Goal: Task Accomplishment & Management: Manage account settings

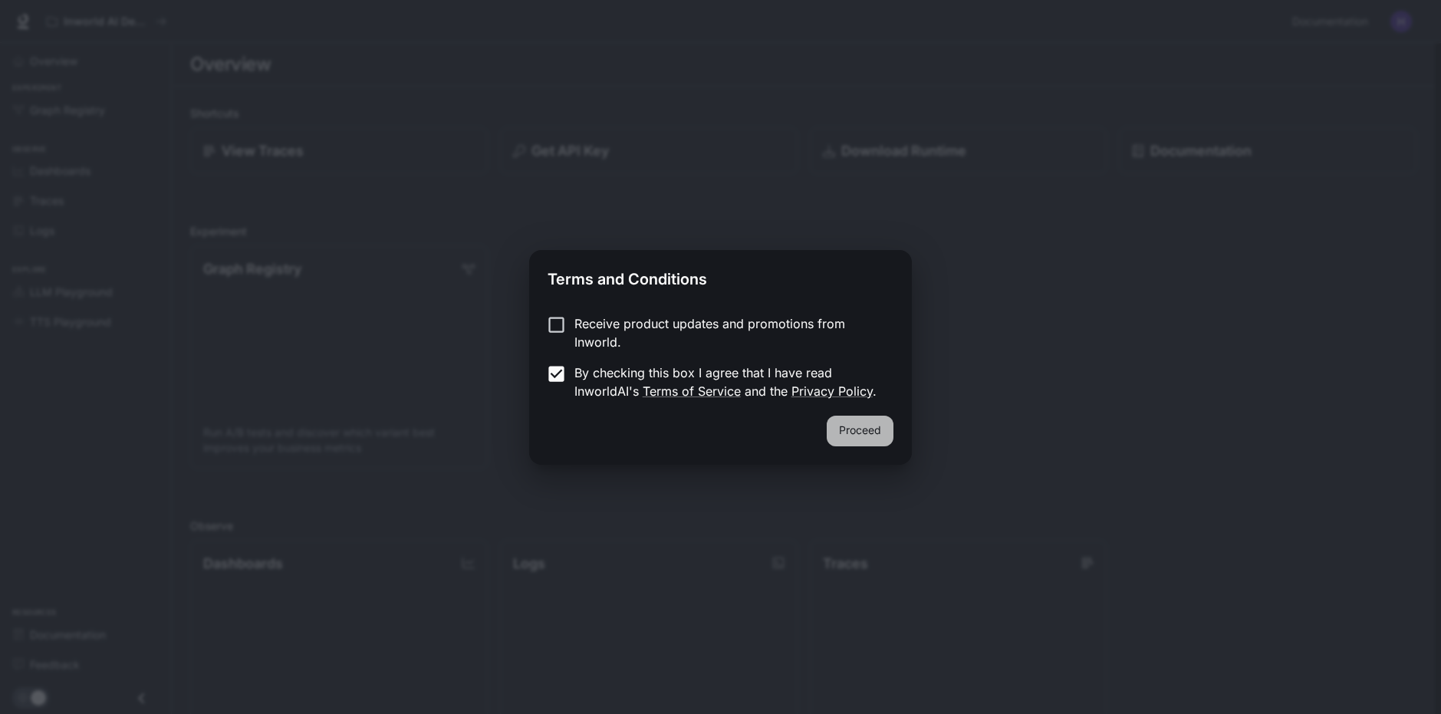
click at [845, 427] on button "Proceed" at bounding box center [860, 431] width 67 height 31
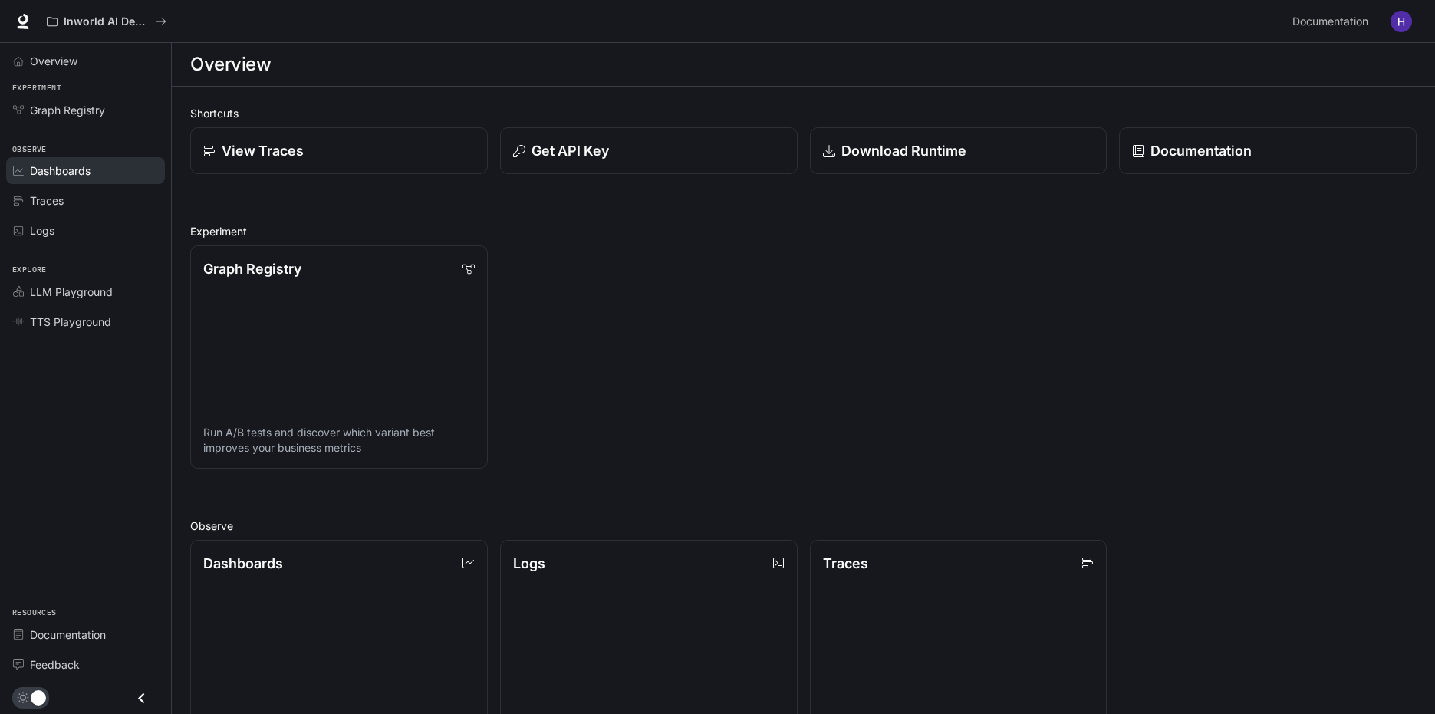
click at [64, 173] on span "Dashboards" at bounding box center [60, 171] width 61 height 16
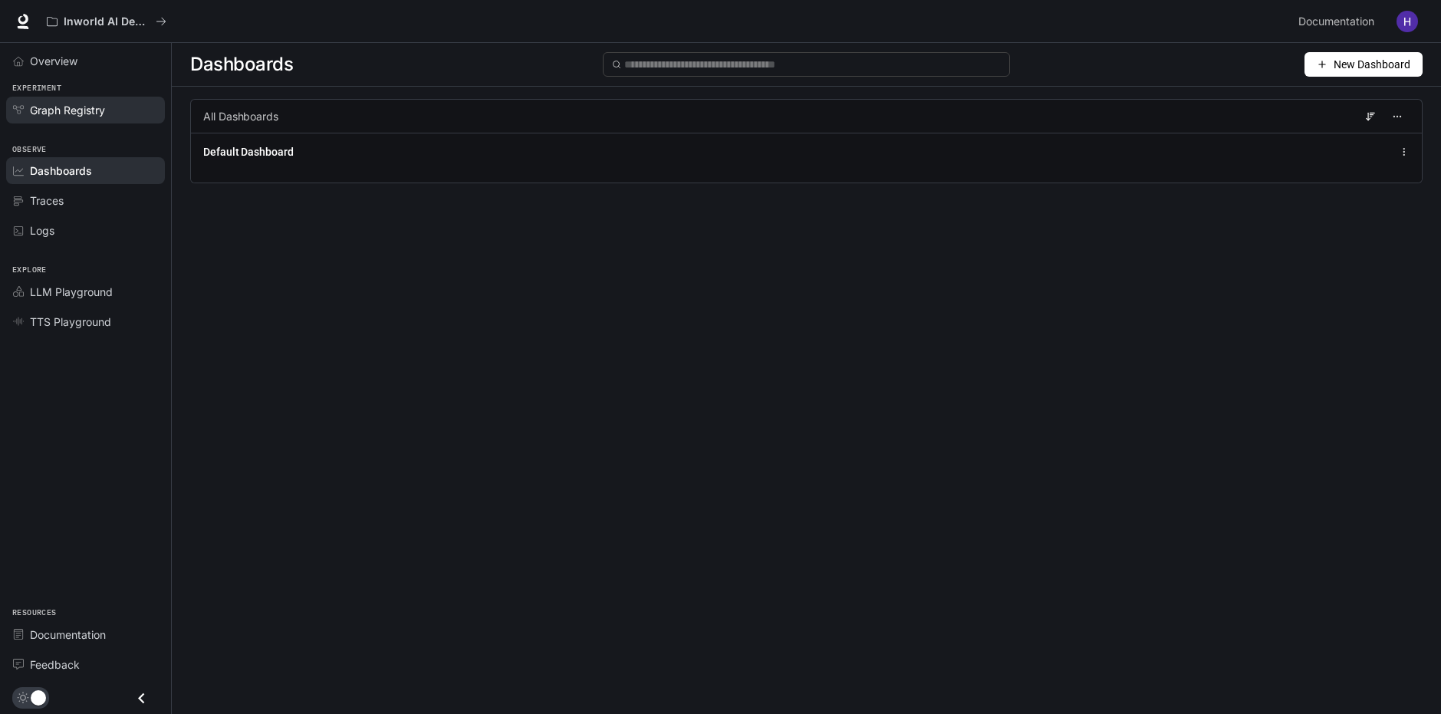
click at [62, 115] on span "Graph Registry" at bounding box center [67, 110] width 75 height 16
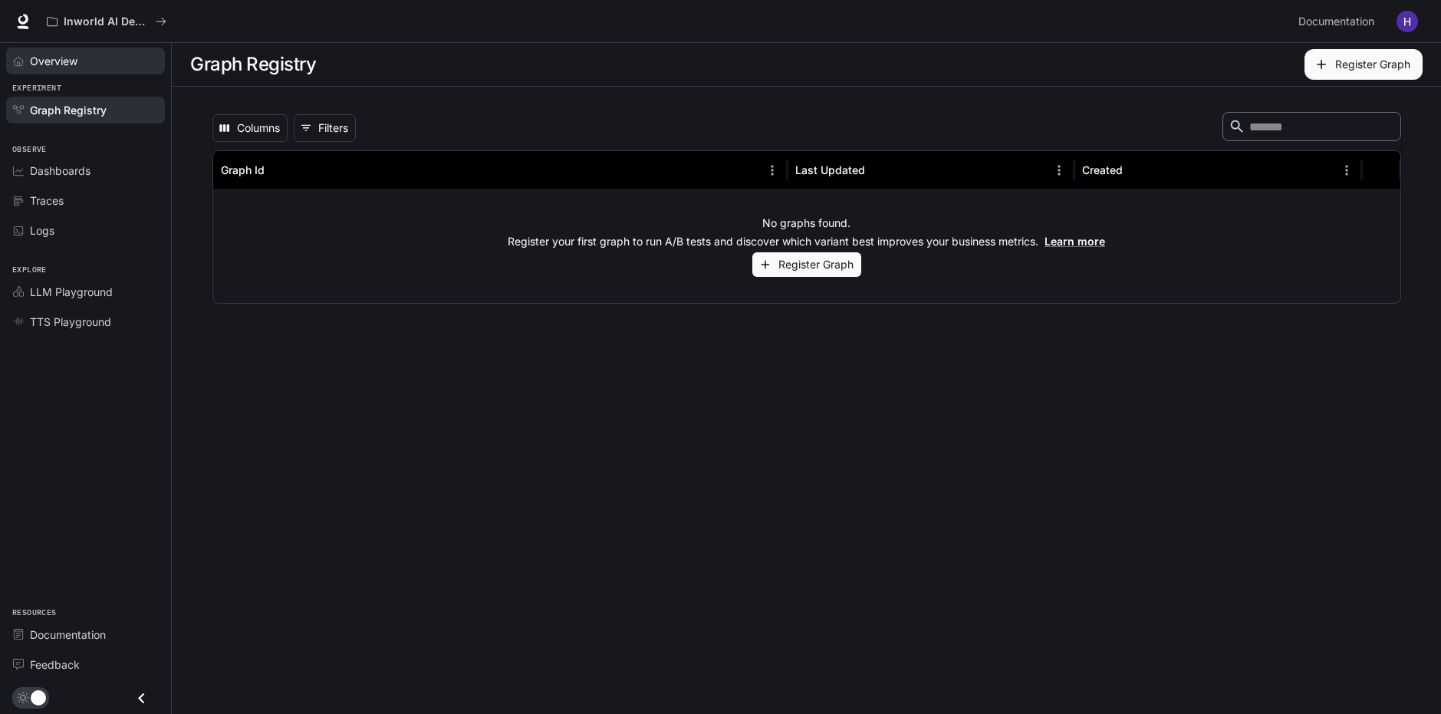
click at [63, 62] on span "Overview" at bounding box center [54, 61] width 48 height 16
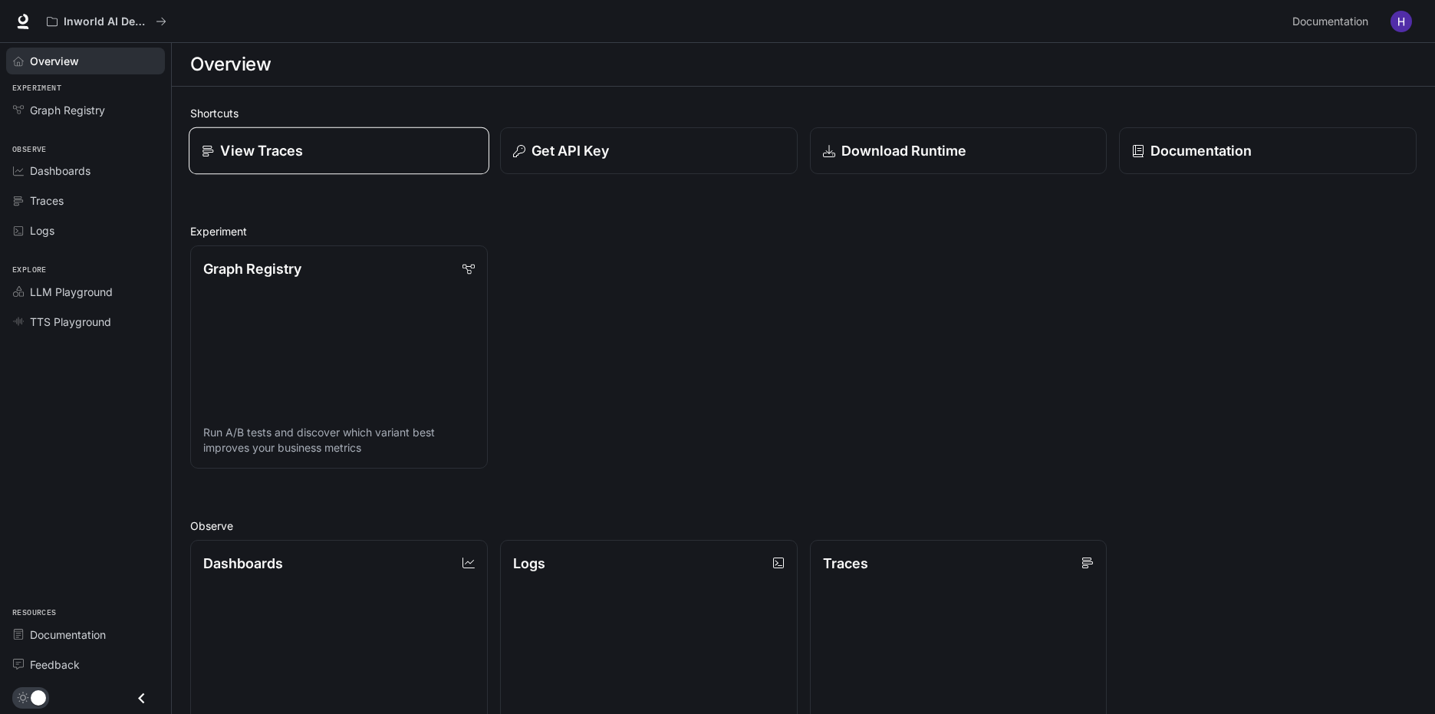
click at [280, 158] on p "View Traces" at bounding box center [261, 150] width 83 height 21
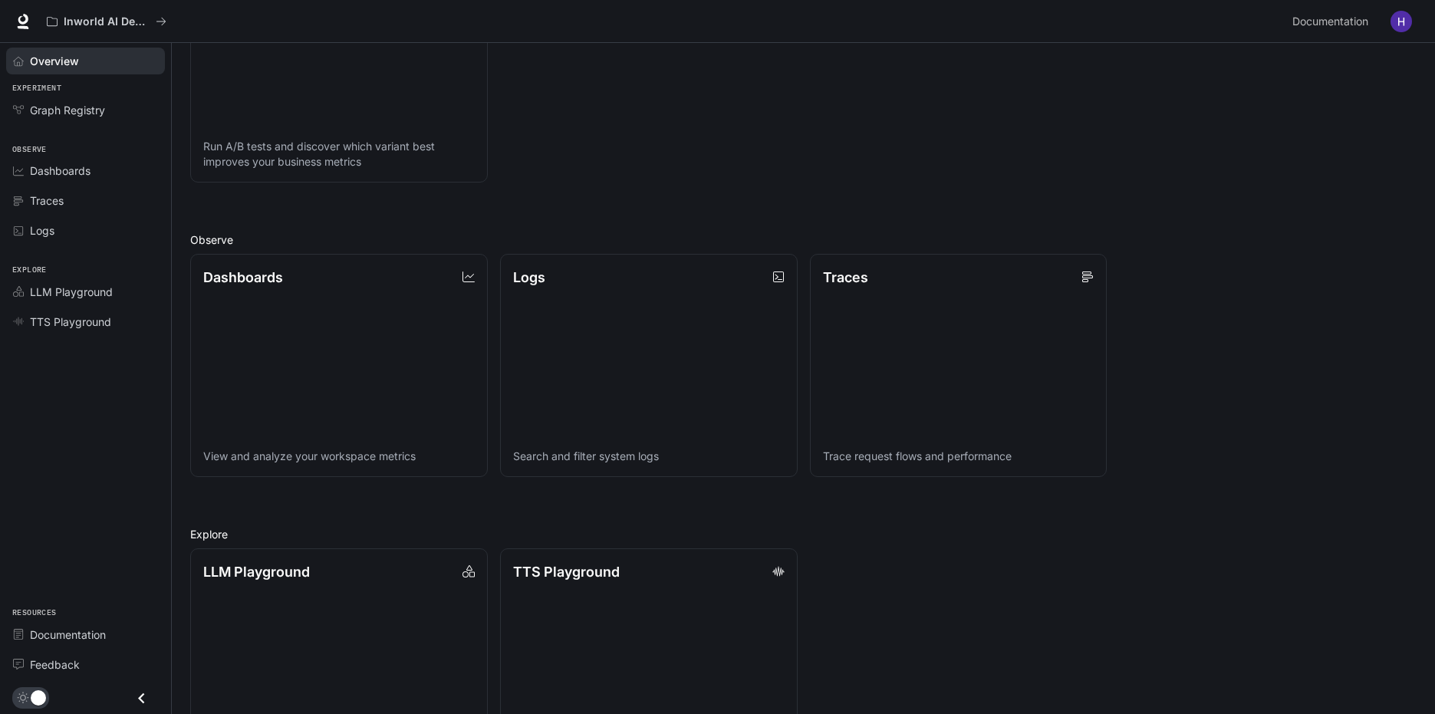
scroll to position [361, 0]
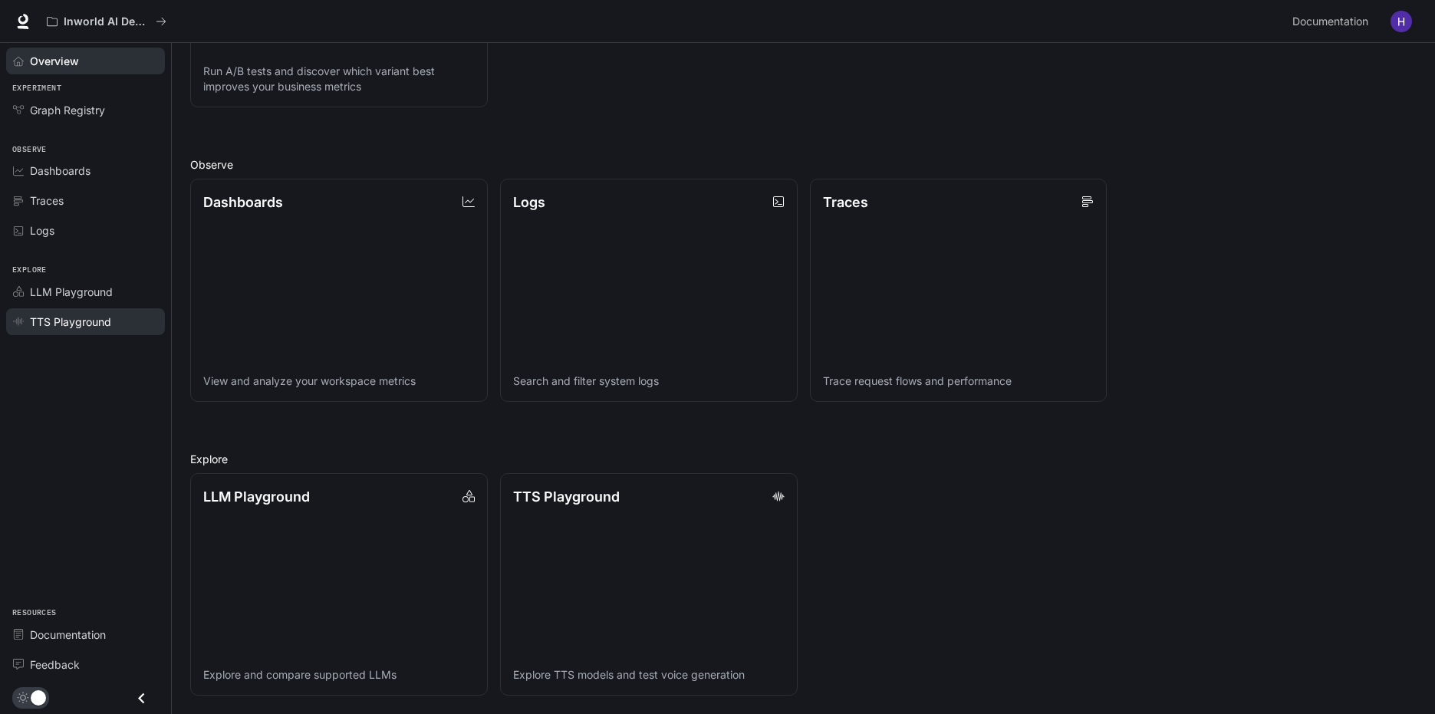
click at [76, 324] on span "TTS Playground" at bounding box center [70, 322] width 81 height 16
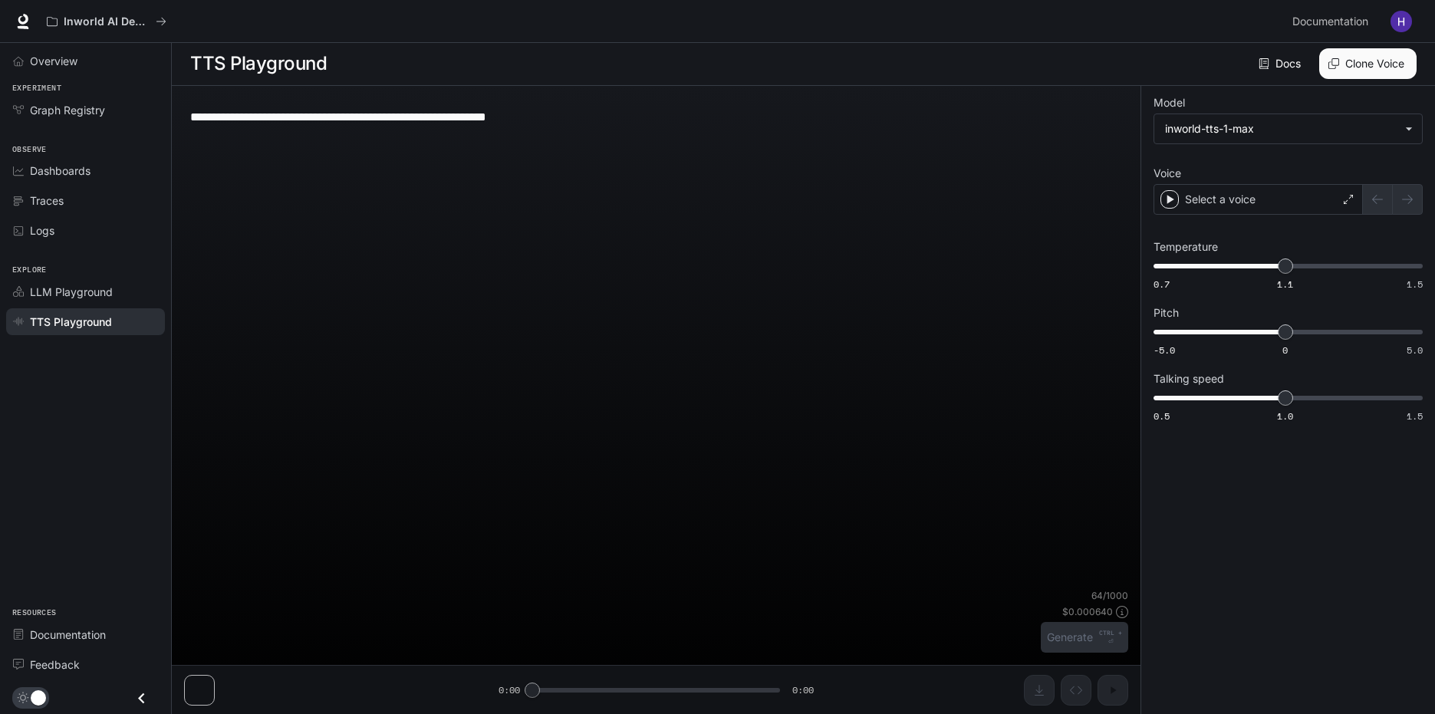
scroll to position [1, 0]
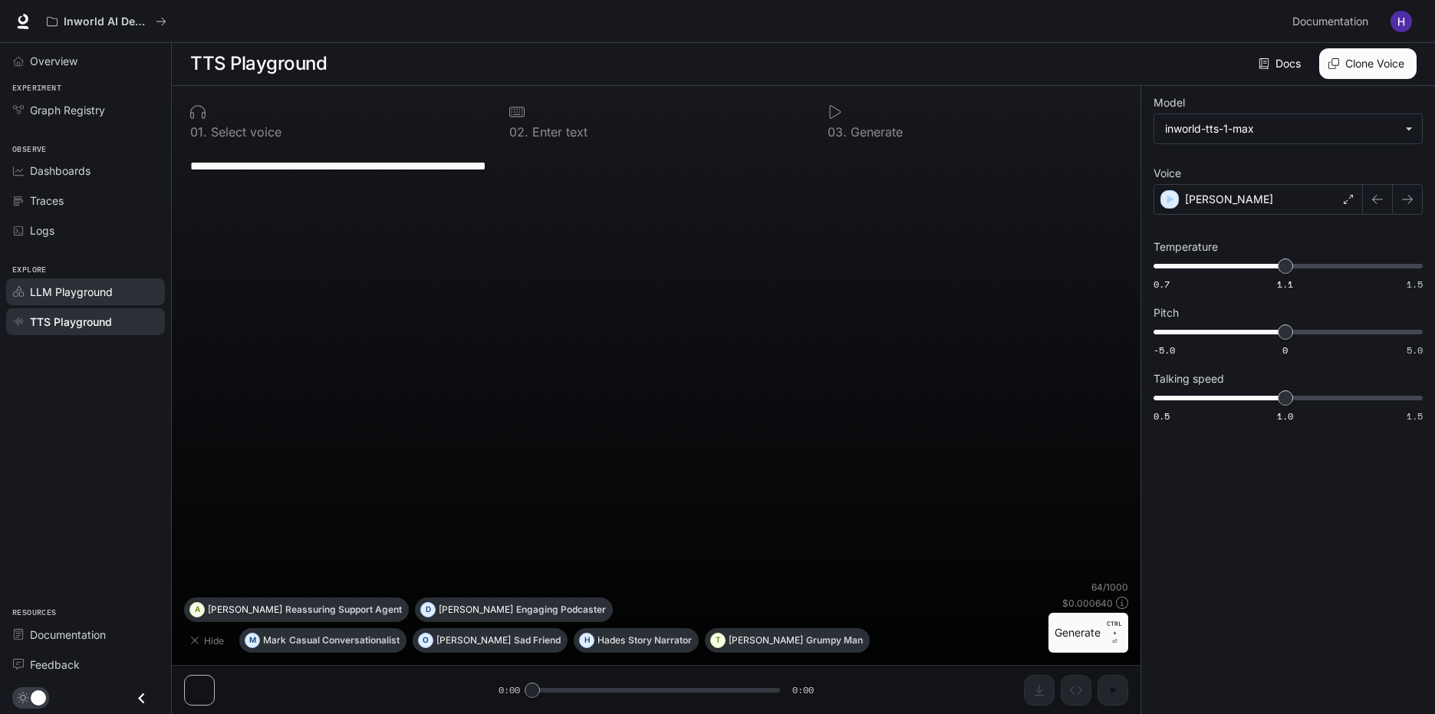
click at [77, 298] on span "LLM Playground" at bounding box center [71, 292] width 83 height 16
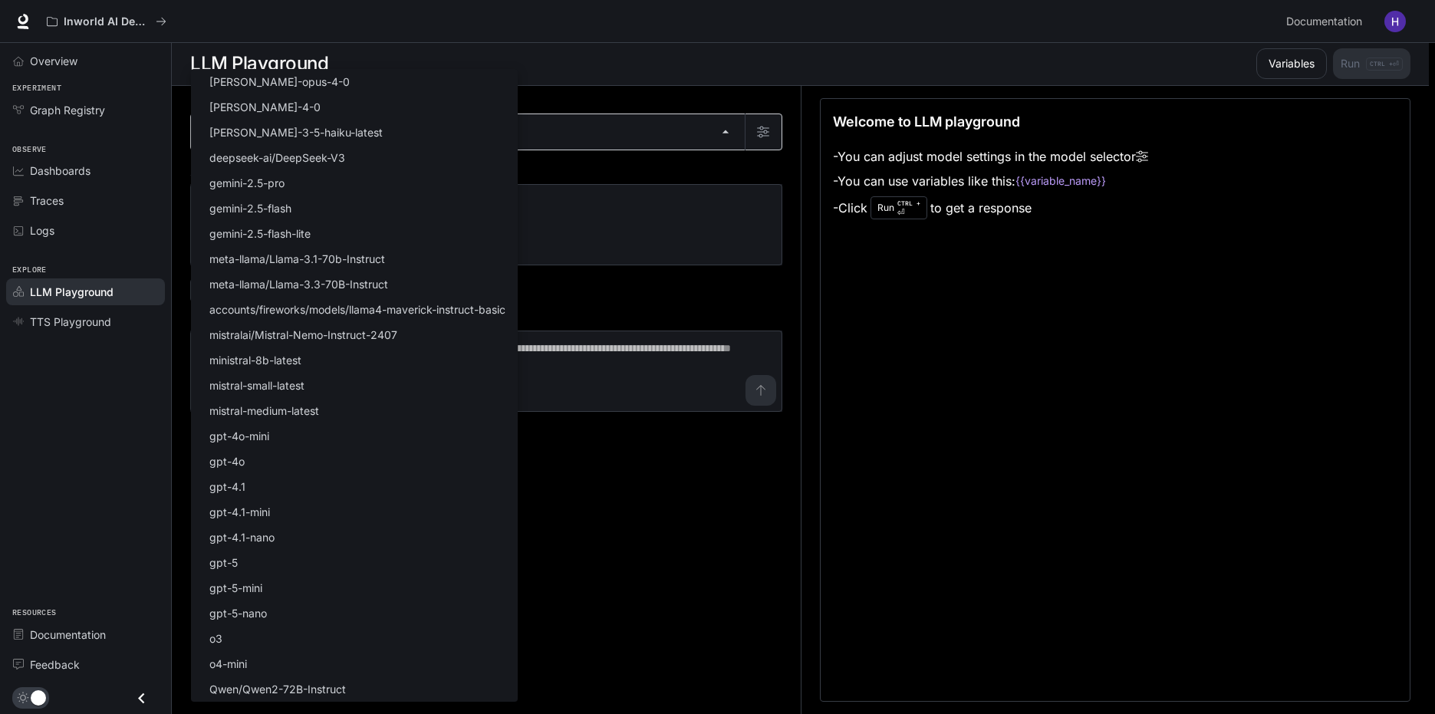
click at [232, 136] on body "Skip to main content Inworld AI Demos Documentation Documentation Portal Overvi…" at bounding box center [717, 356] width 1435 height 715
click at [571, 561] on div at bounding box center [720, 357] width 1441 height 714
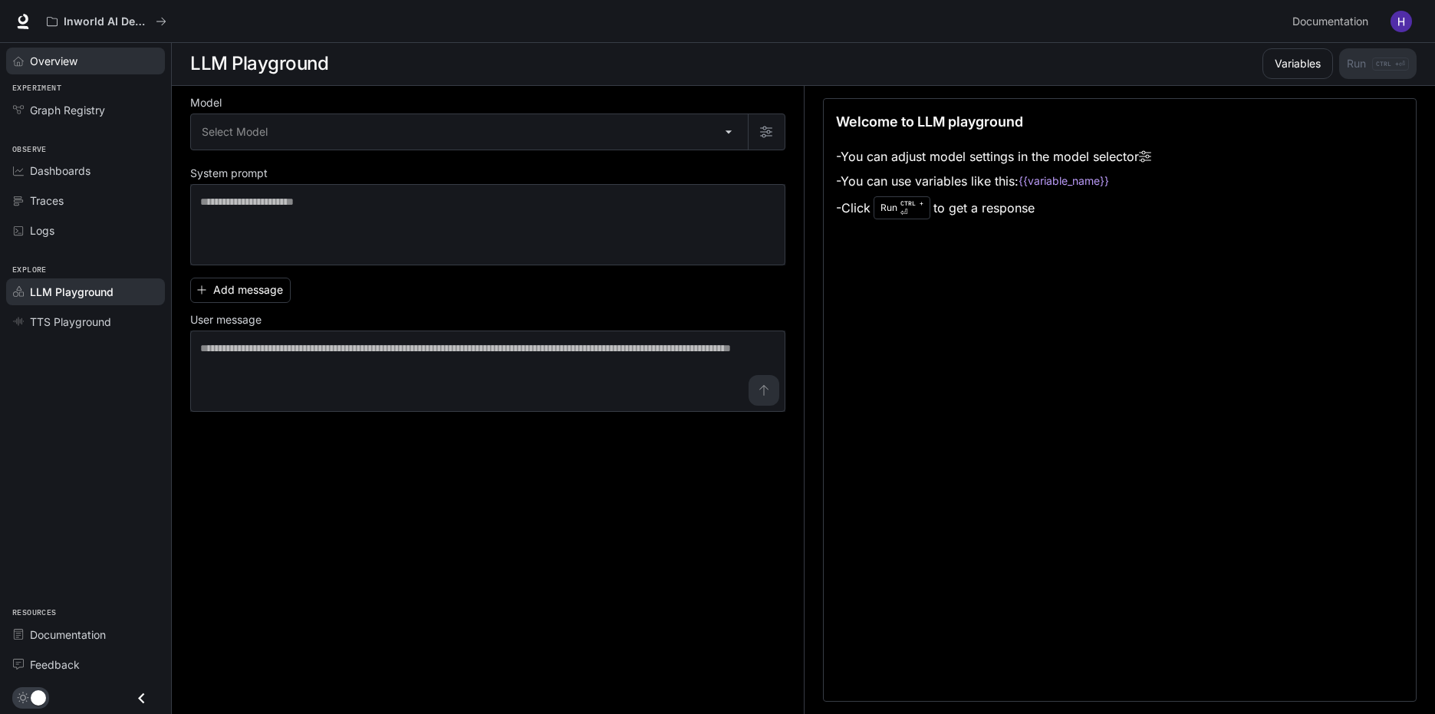
click at [50, 62] on span "Overview" at bounding box center [54, 61] width 48 height 16
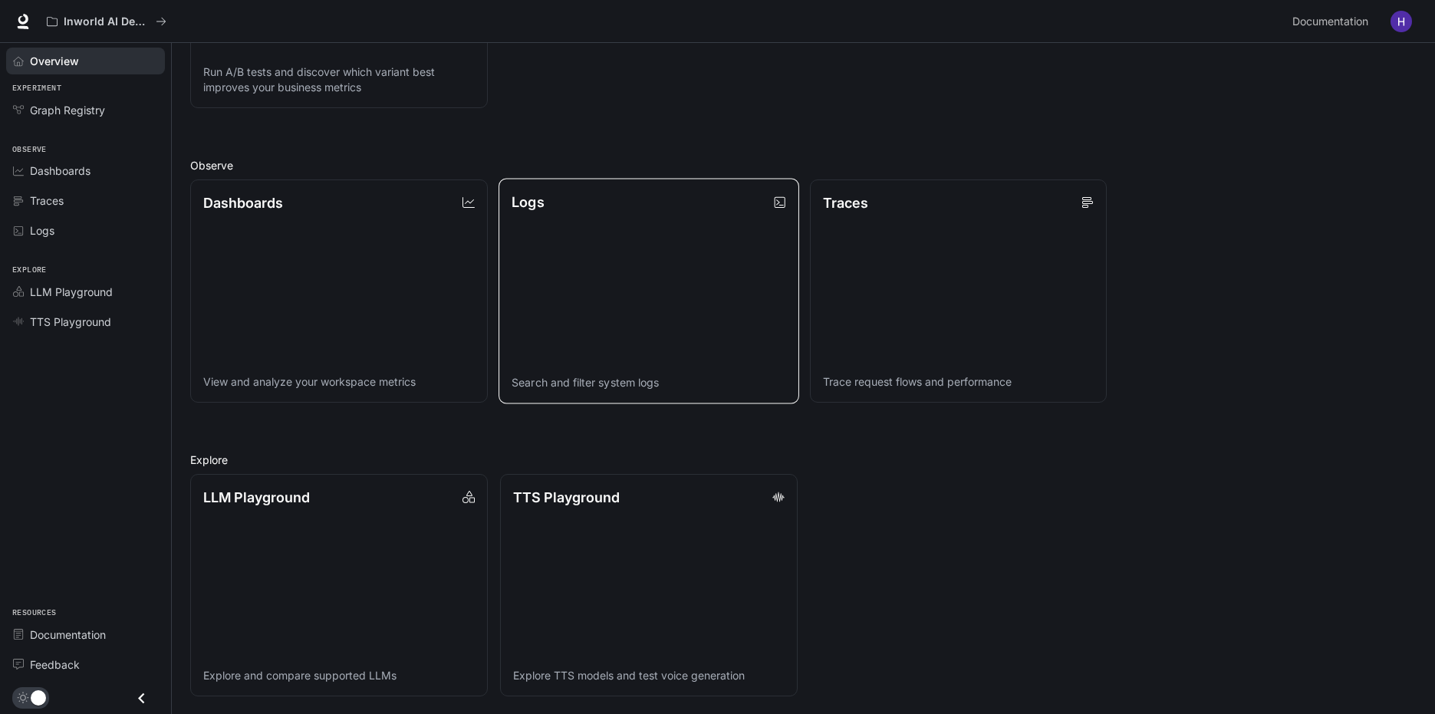
scroll to position [361, 0]
click at [230, 523] on link "LLM Playground Explore and compare supported LLMs" at bounding box center [339, 584] width 301 height 225
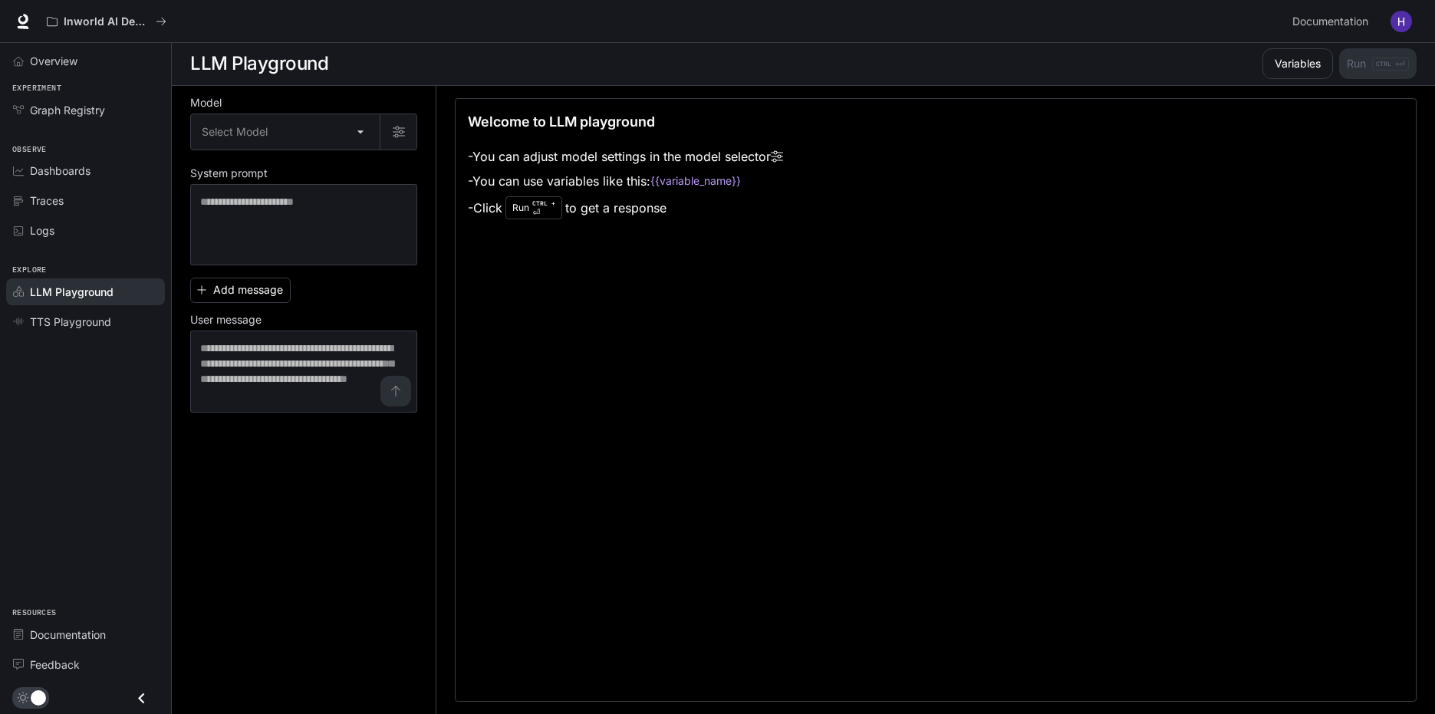
scroll to position [1, 0]
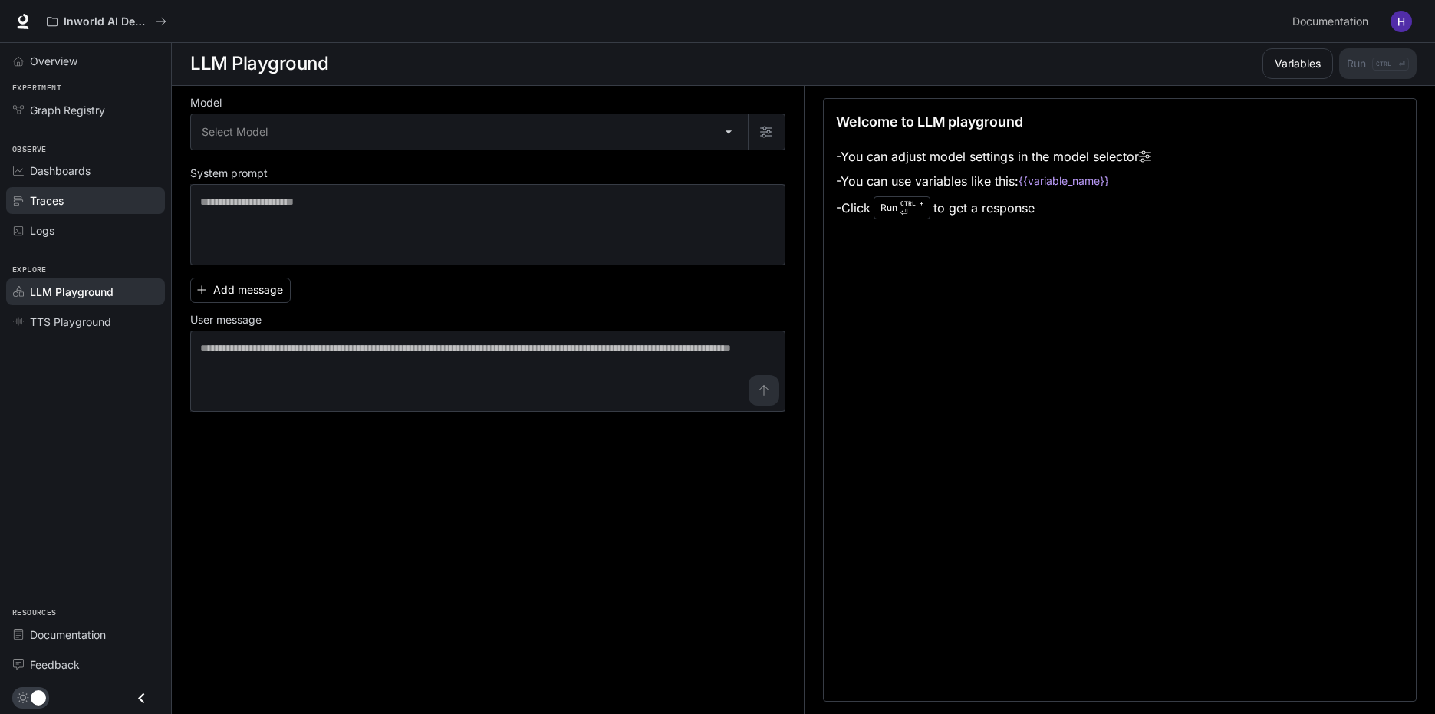
click at [59, 199] on span "Traces" at bounding box center [47, 201] width 34 height 16
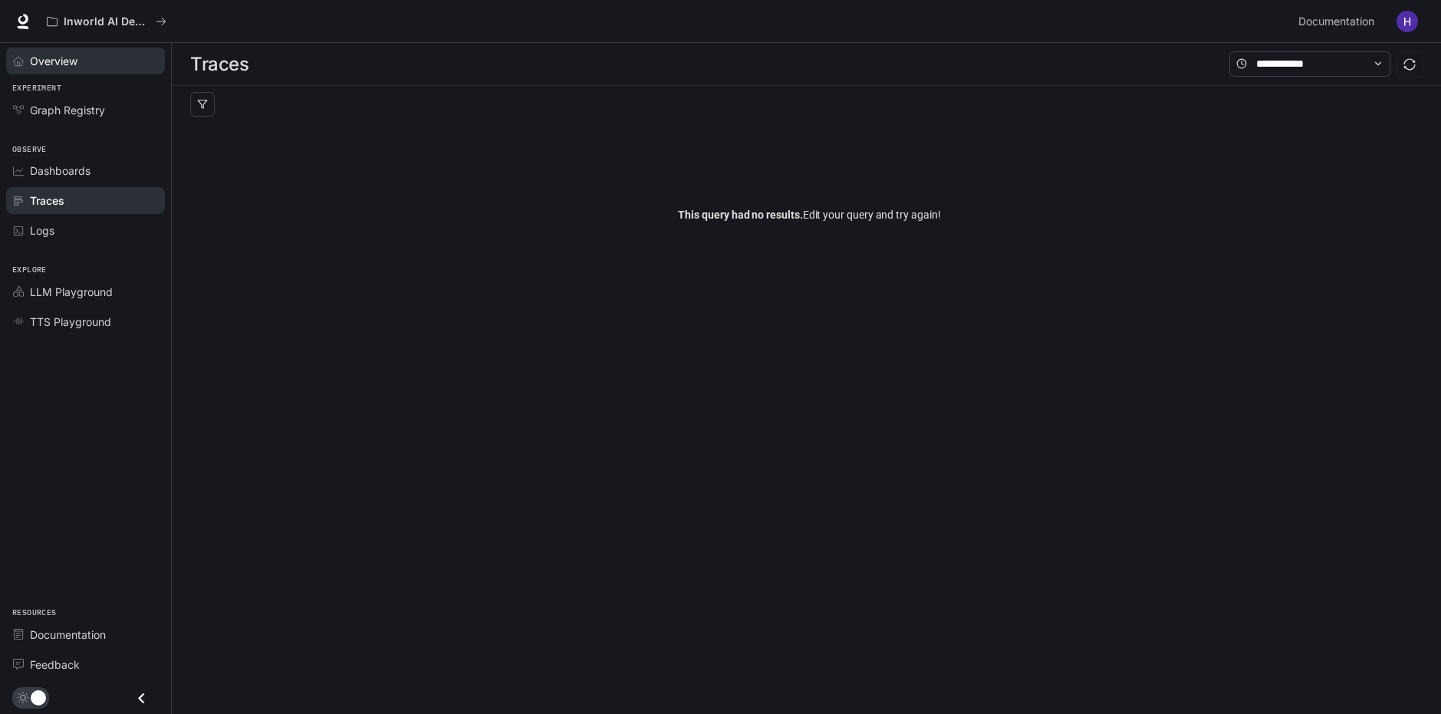
click at [60, 56] on span "Overview" at bounding box center [54, 61] width 48 height 16
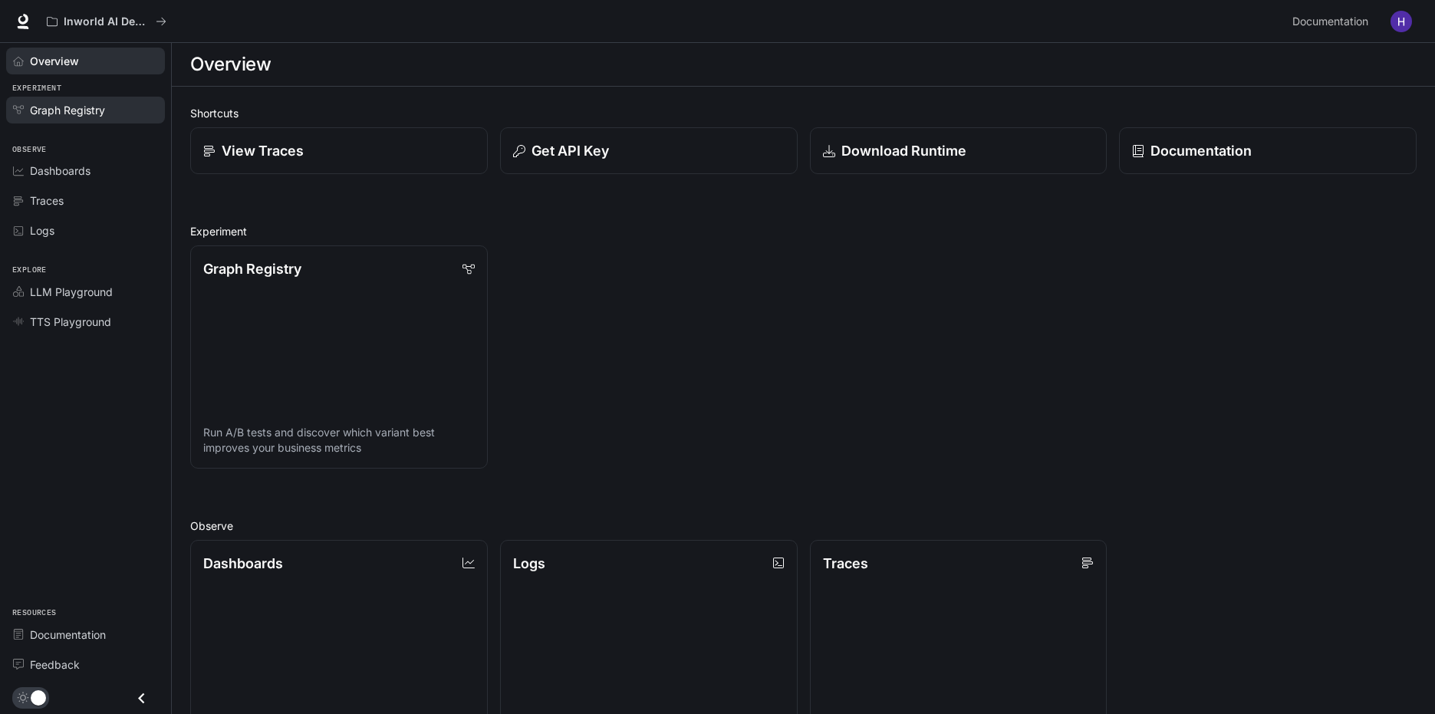
click at [76, 112] on span "Graph Registry" at bounding box center [67, 110] width 75 height 16
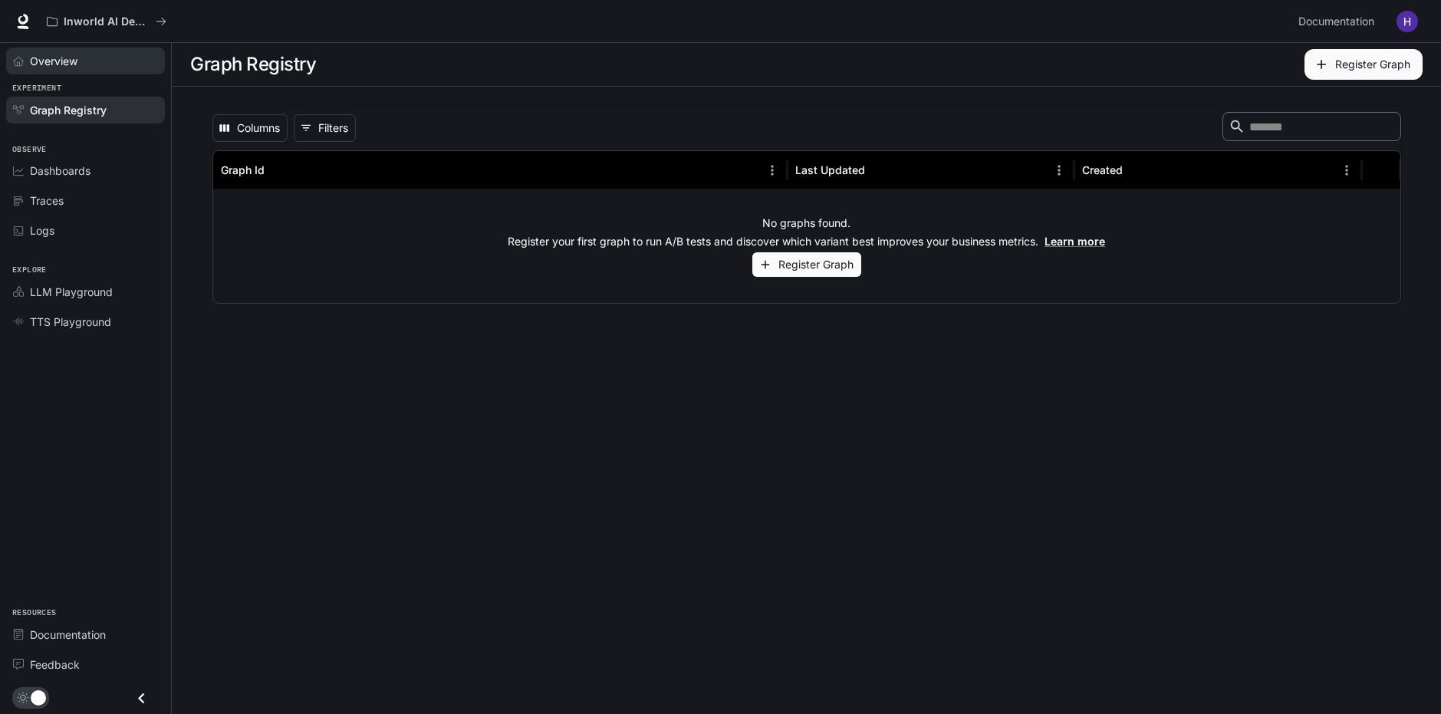
click at [81, 65] on div "Overview" at bounding box center [94, 61] width 128 height 16
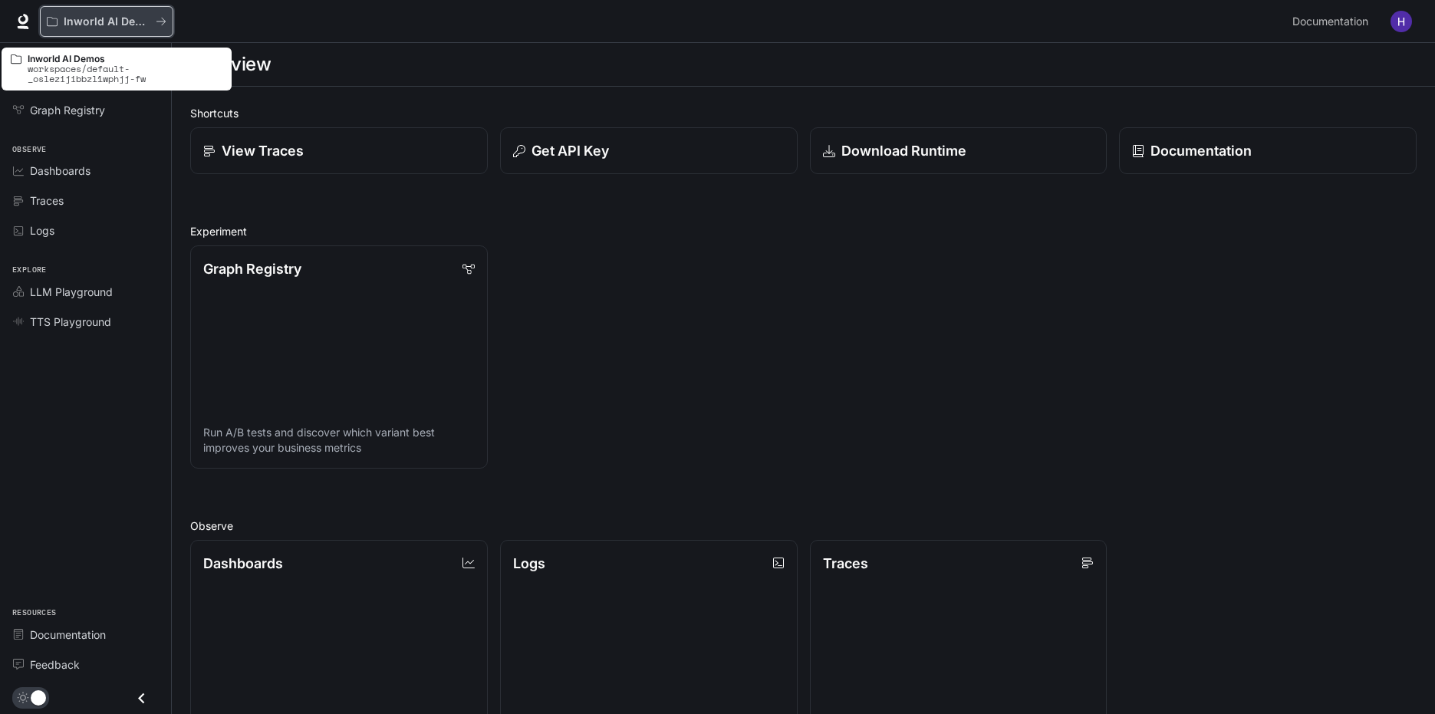
click at [104, 15] on p "Inworld AI Demos" at bounding box center [107, 21] width 86 height 13
click at [130, 15] on p "Inworld AI Demos" at bounding box center [107, 21] width 86 height 13
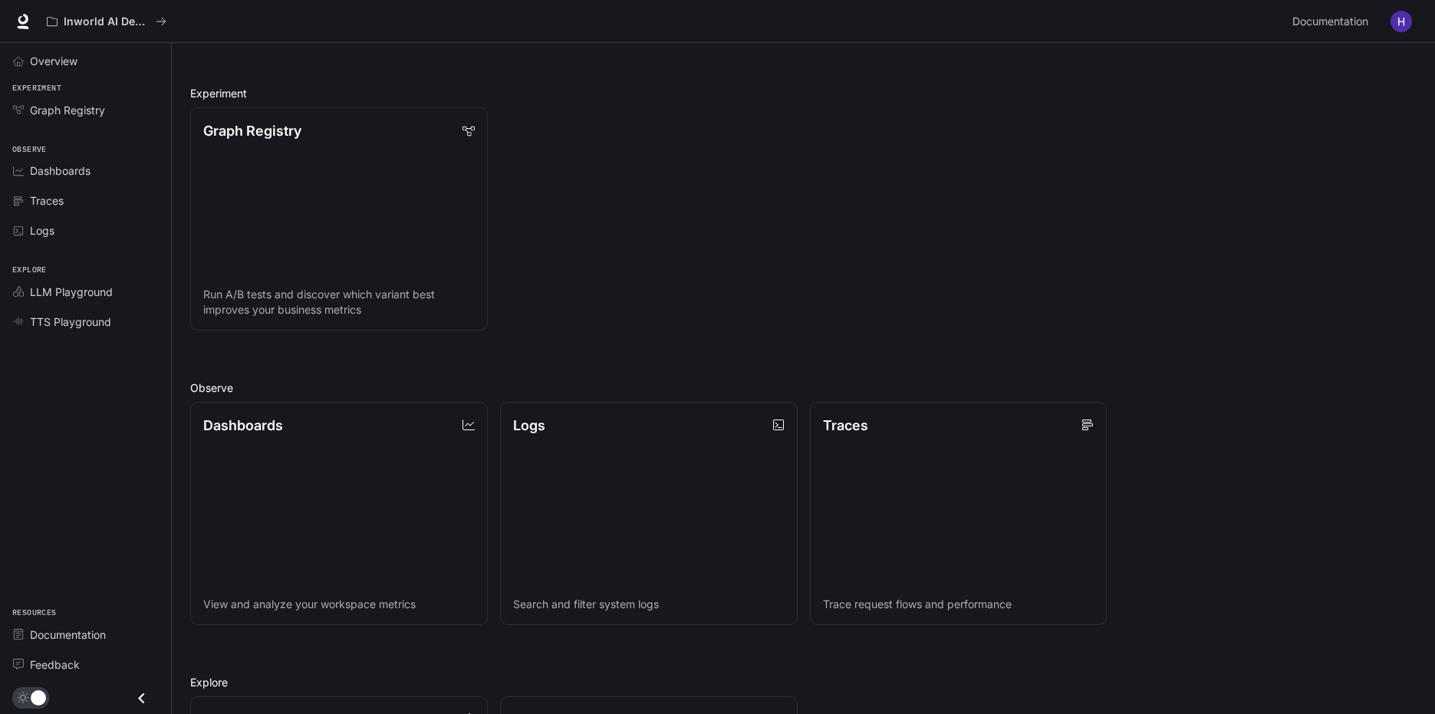
scroll to position [361, 0]
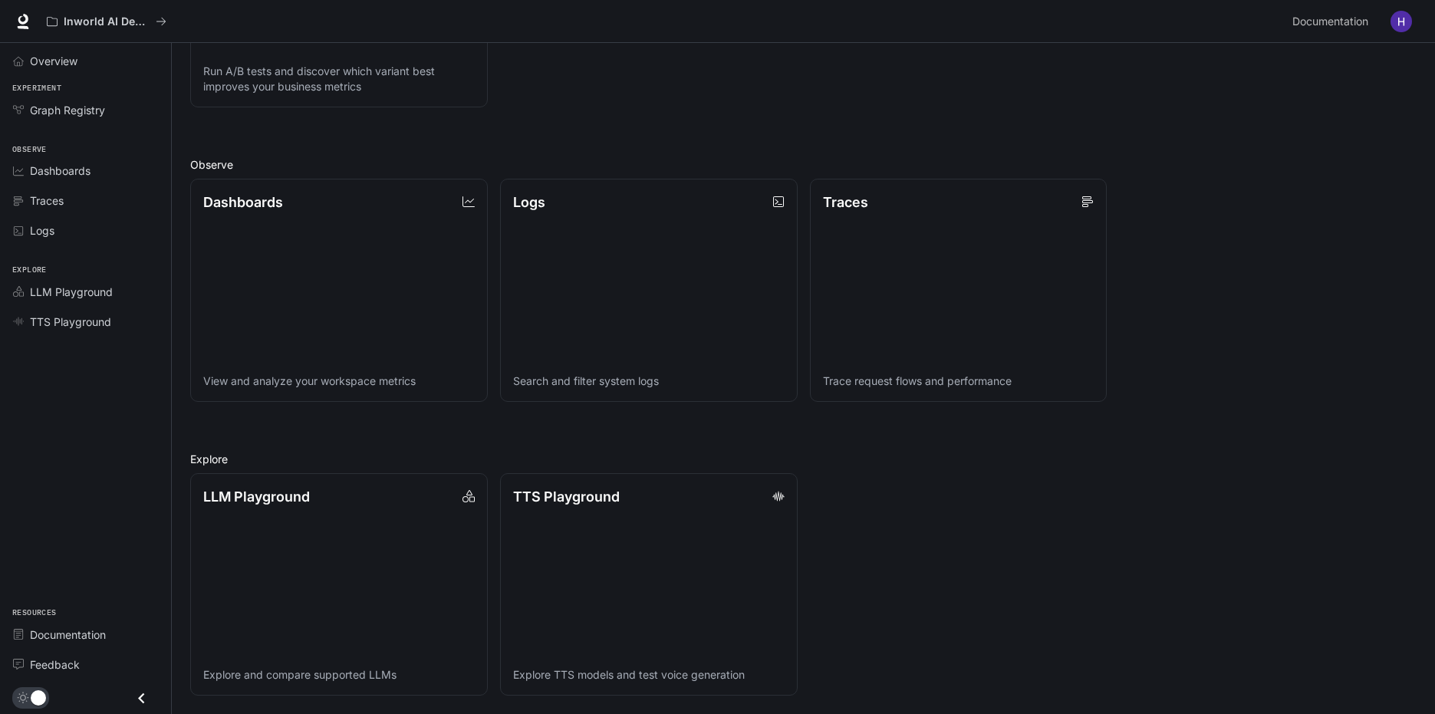
click at [138, 696] on icon "Close drawer" at bounding box center [141, 698] width 21 height 21
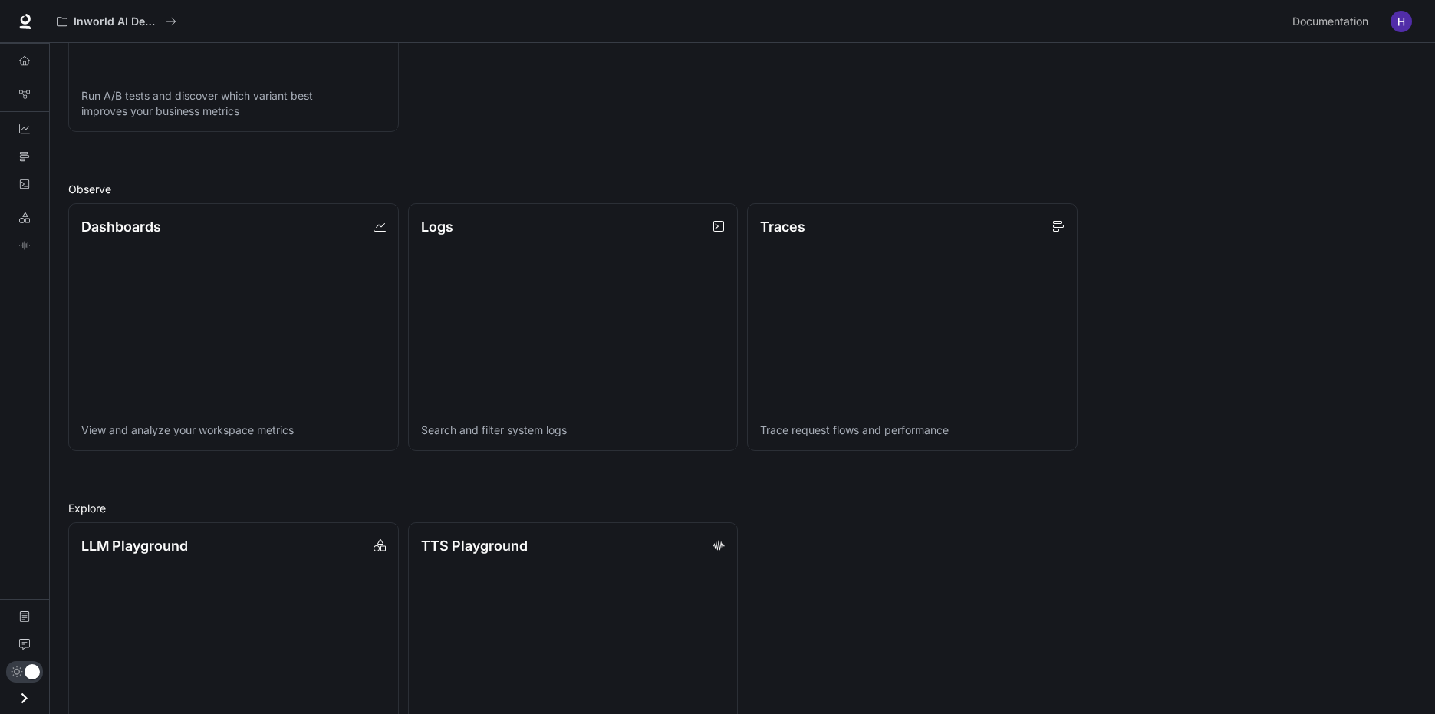
click at [31, 699] on icon "Open drawer" at bounding box center [24, 698] width 21 height 21
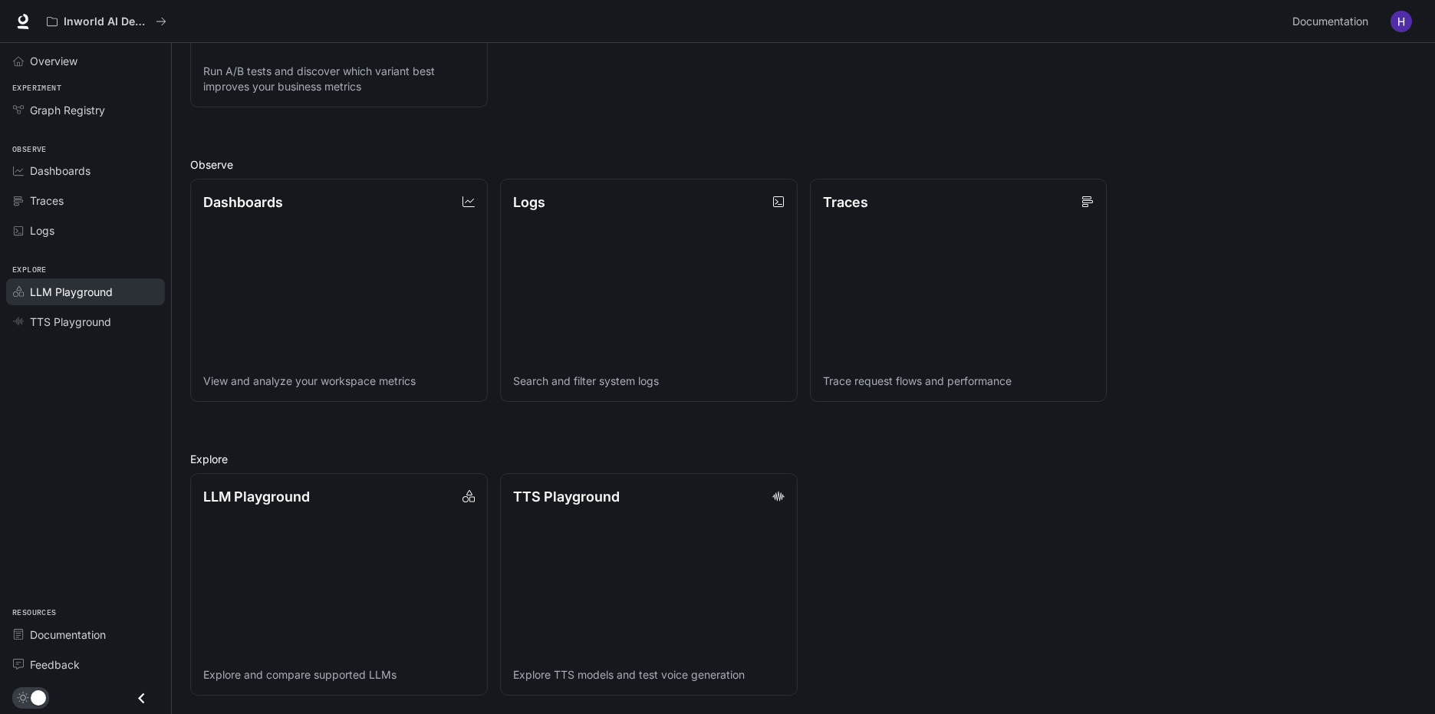
click at [89, 281] on link "LLM Playground" at bounding box center [85, 291] width 159 height 27
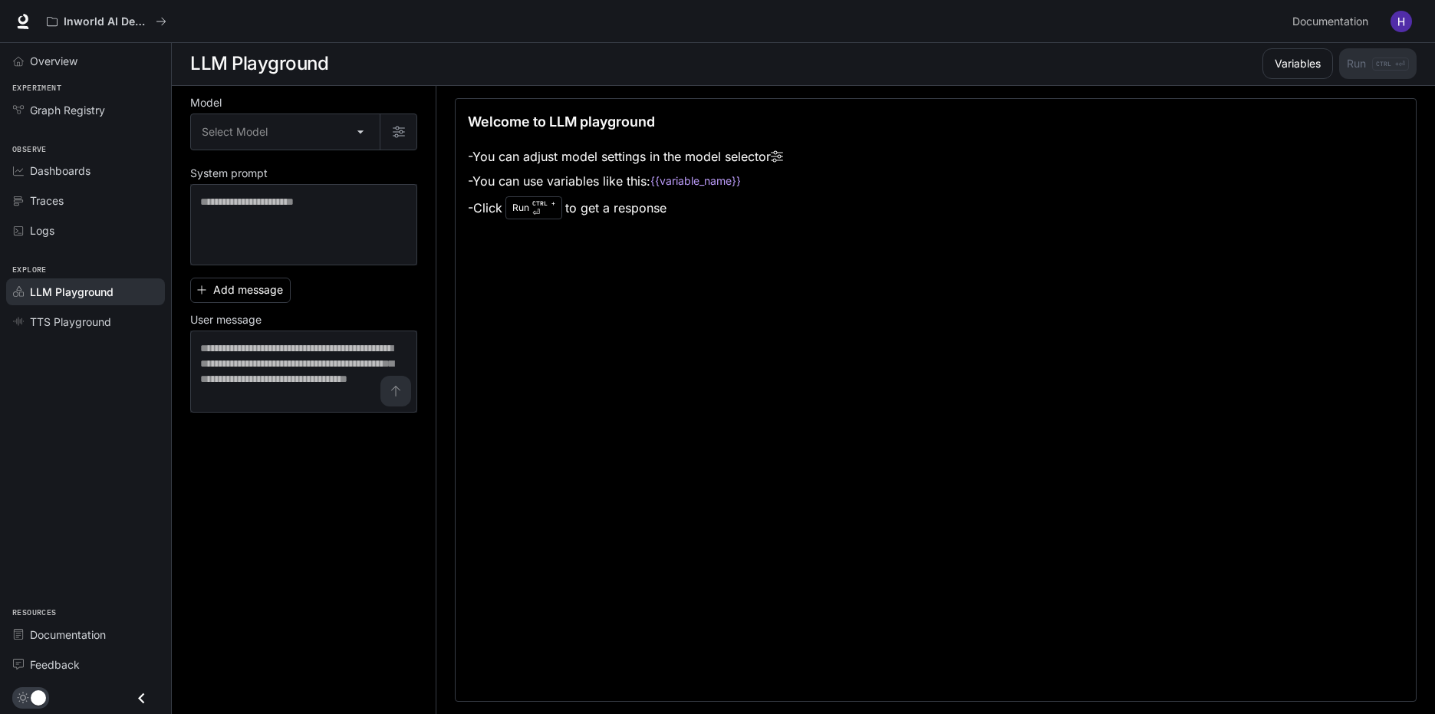
scroll to position [1, 0]
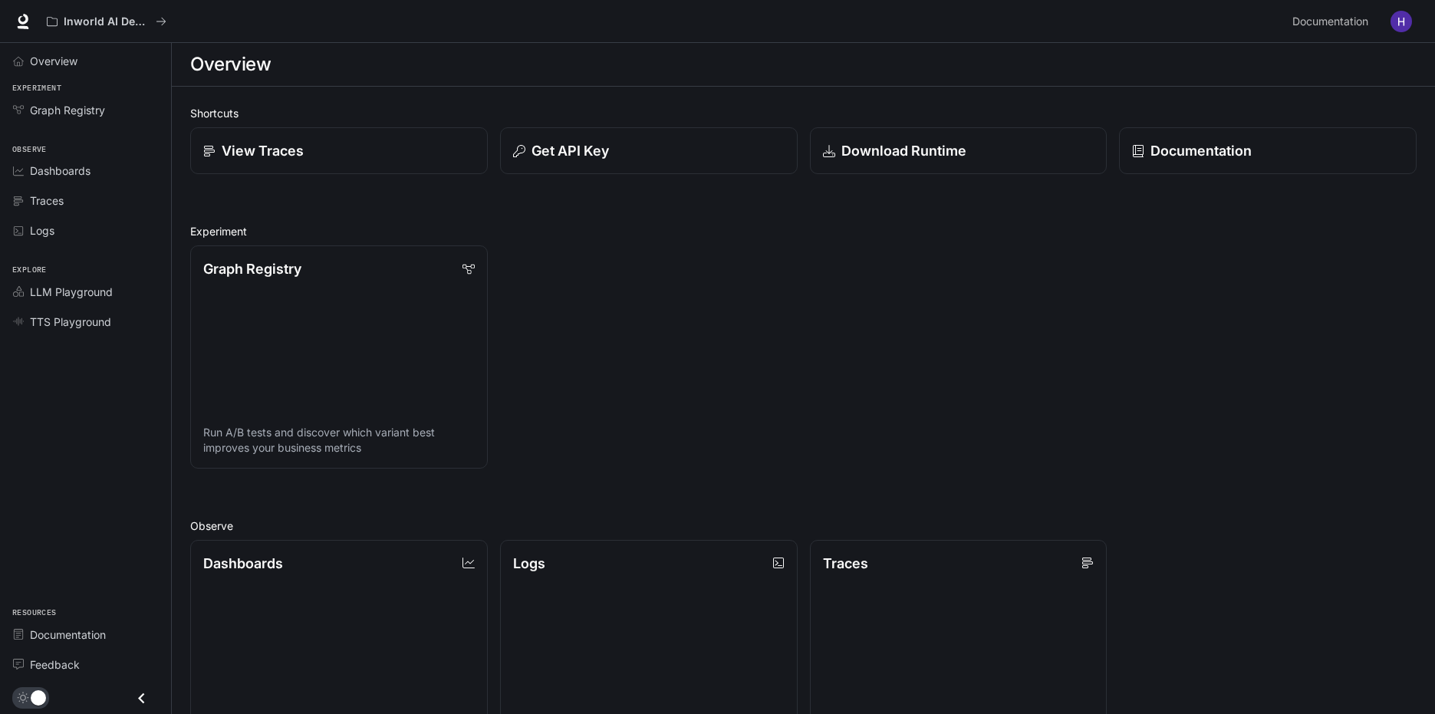
click at [242, 66] on h1 "Overview" at bounding box center [230, 64] width 81 height 31
click at [1397, 22] on img "button" at bounding box center [1401, 21] width 21 height 21
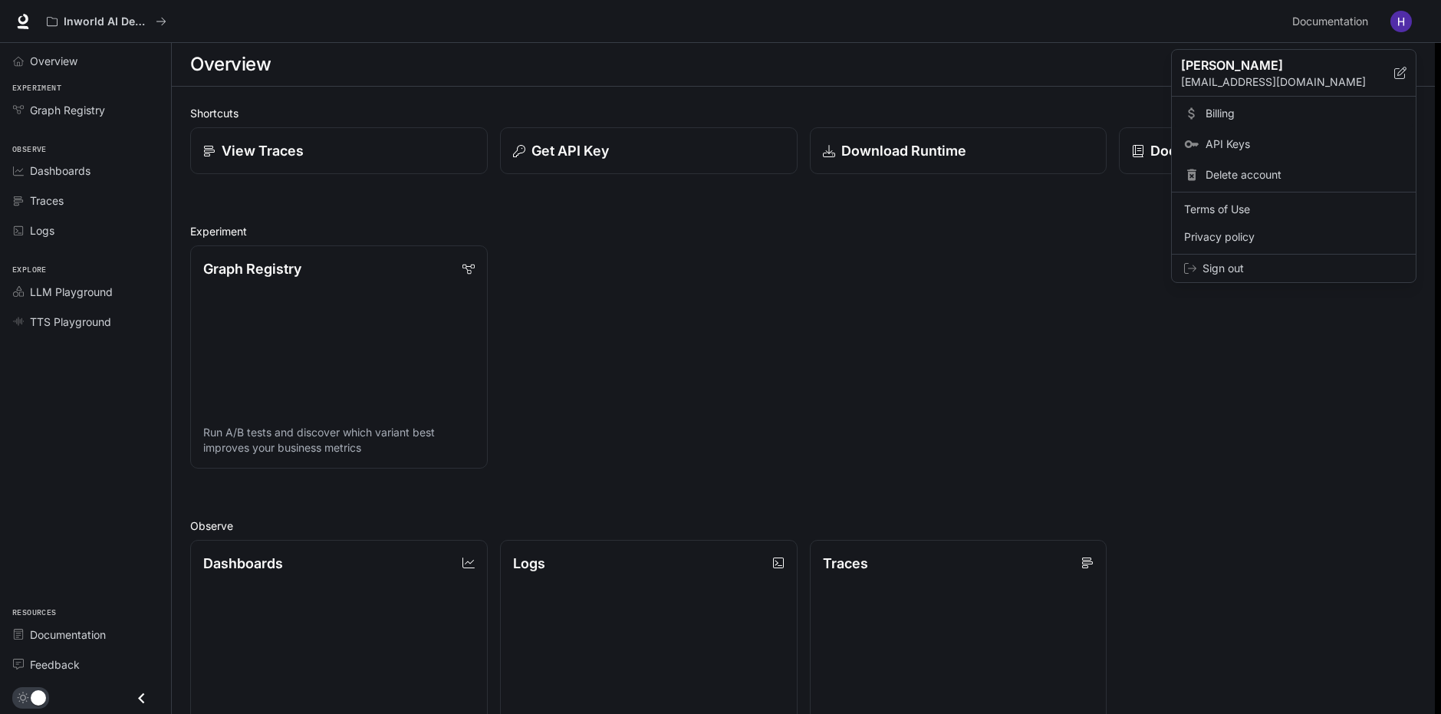
click at [1254, 122] on link "Billing" at bounding box center [1294, 114] width 238 height 28
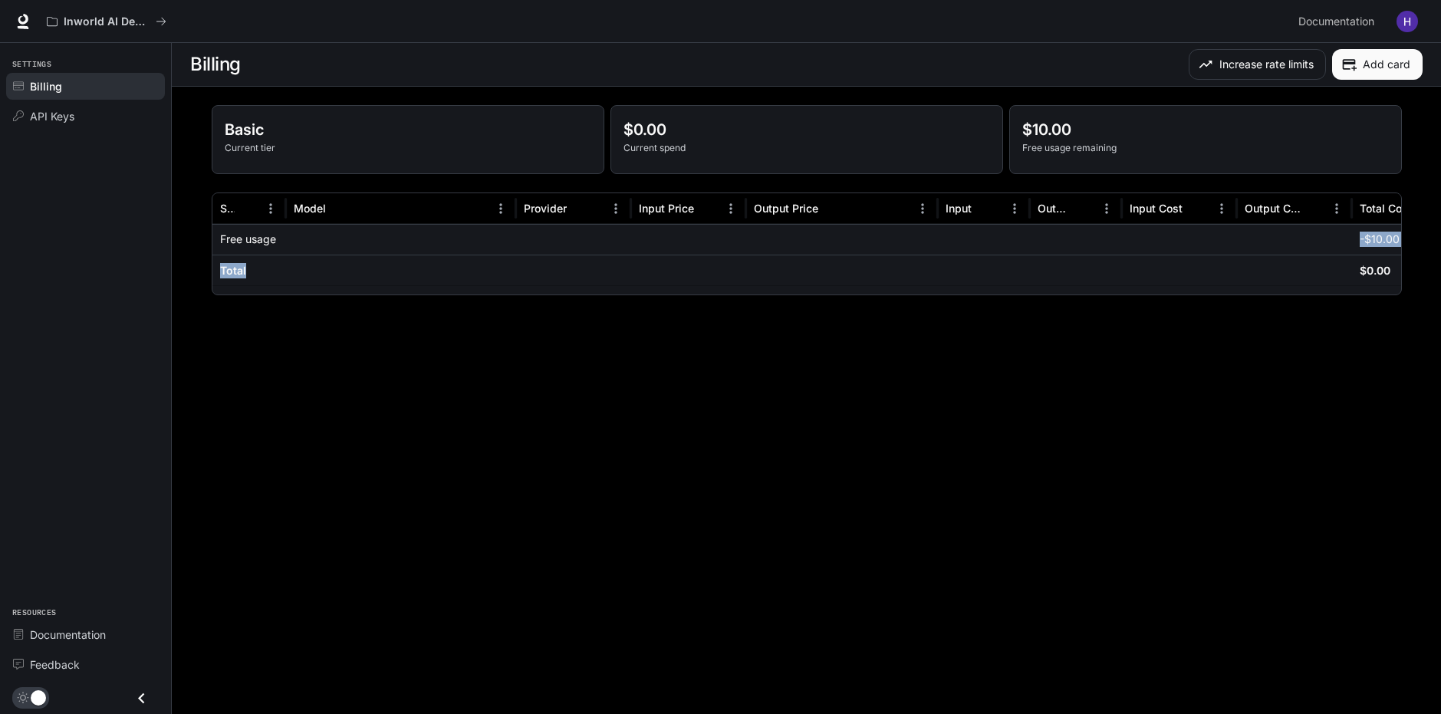
drag, startPoint x: 973, startPoint y: 237, endPoint x: 788, endPoint y: 249, distance: 184.5
click at [788, 252] on div "Free usage -$10.00" at bounding box center [839, 239] width 1255 height 31
click at [1338, 5] on div "Inworld AI Demos Documentation Documentation" at bounding box center [720, 21] width 1441 height 43
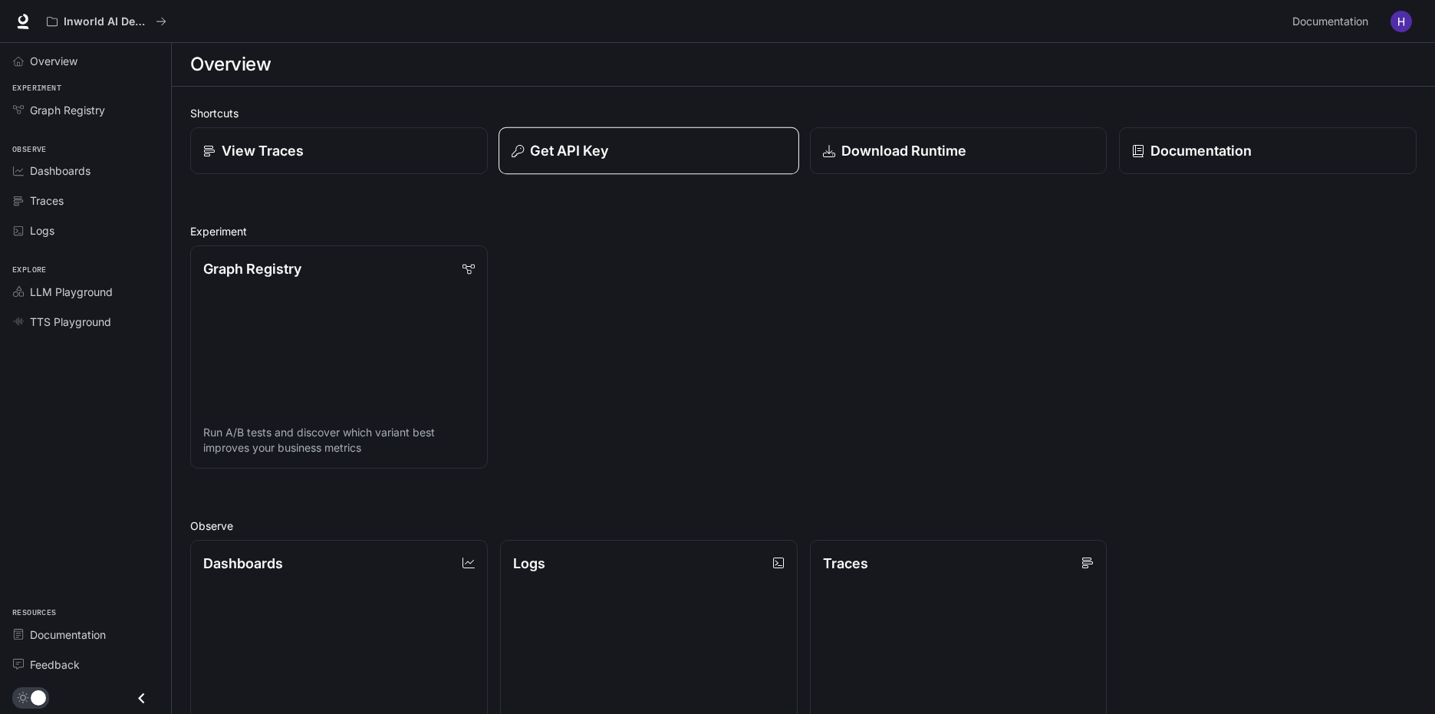
click at [565, 158] on p "Get API Key" at bounding box center [569, 150] width 78 height 21
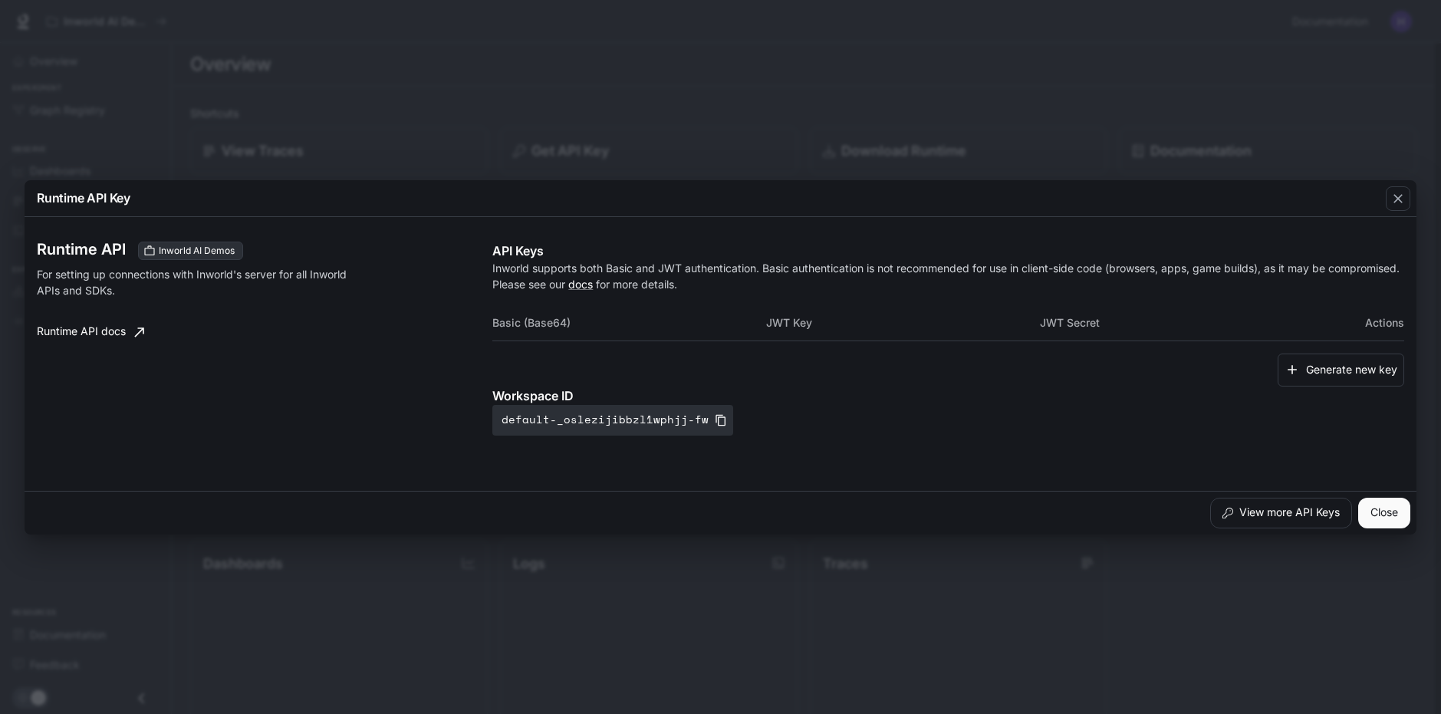
click at [576, 149] on div "Runtime API Key Runtime API Inworld AI Demos For setting up connections with In…" at bounding box center [720, 357] width 1441 height 714
click at [500, 127] on button "Get API Key" at bounding box center [649, 150] width 298 height 47
click at [601, 143] on div "Runtime API Key Runtime API Inworld AI Demos For setting up connections with In…" at bounding box center [720, 357] width 1441 height 714
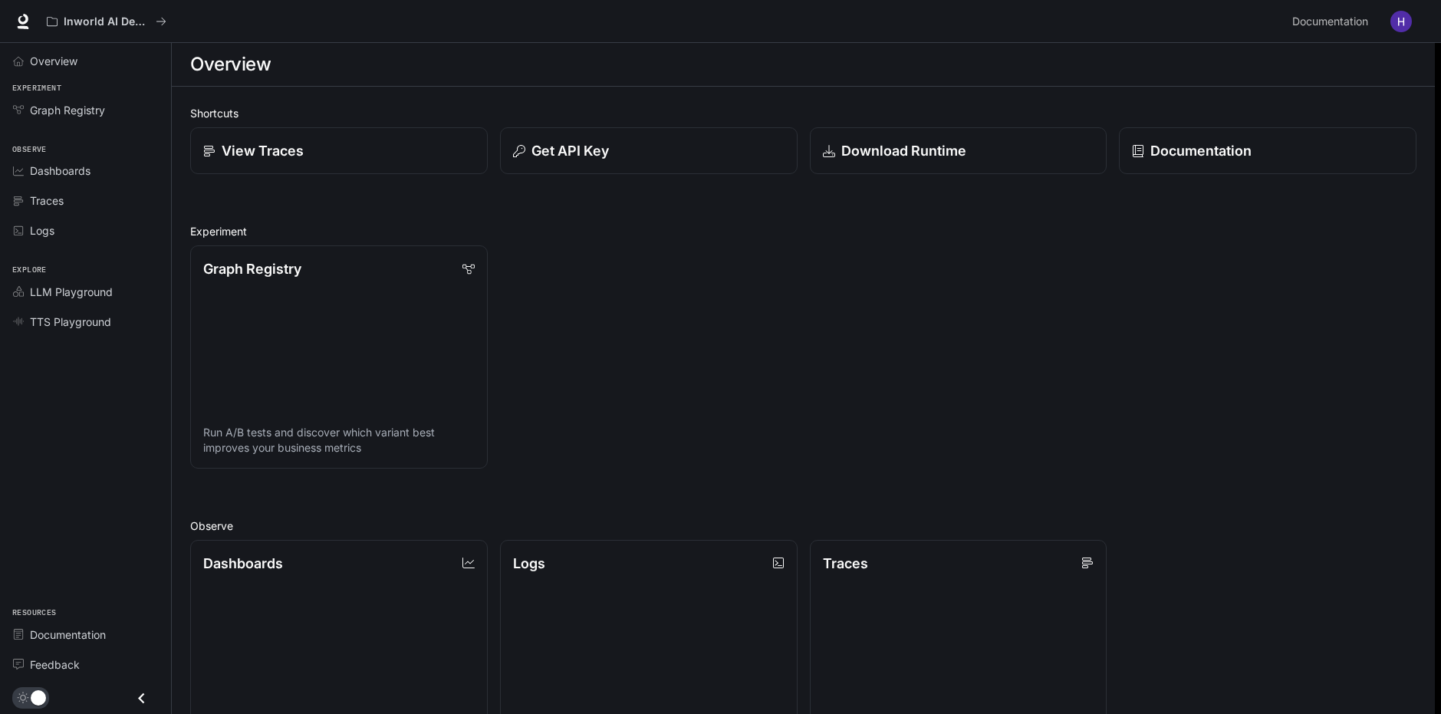
click at [500, 127] on button "Get API Key" at bounding box center [649, 150] width 298 height 47
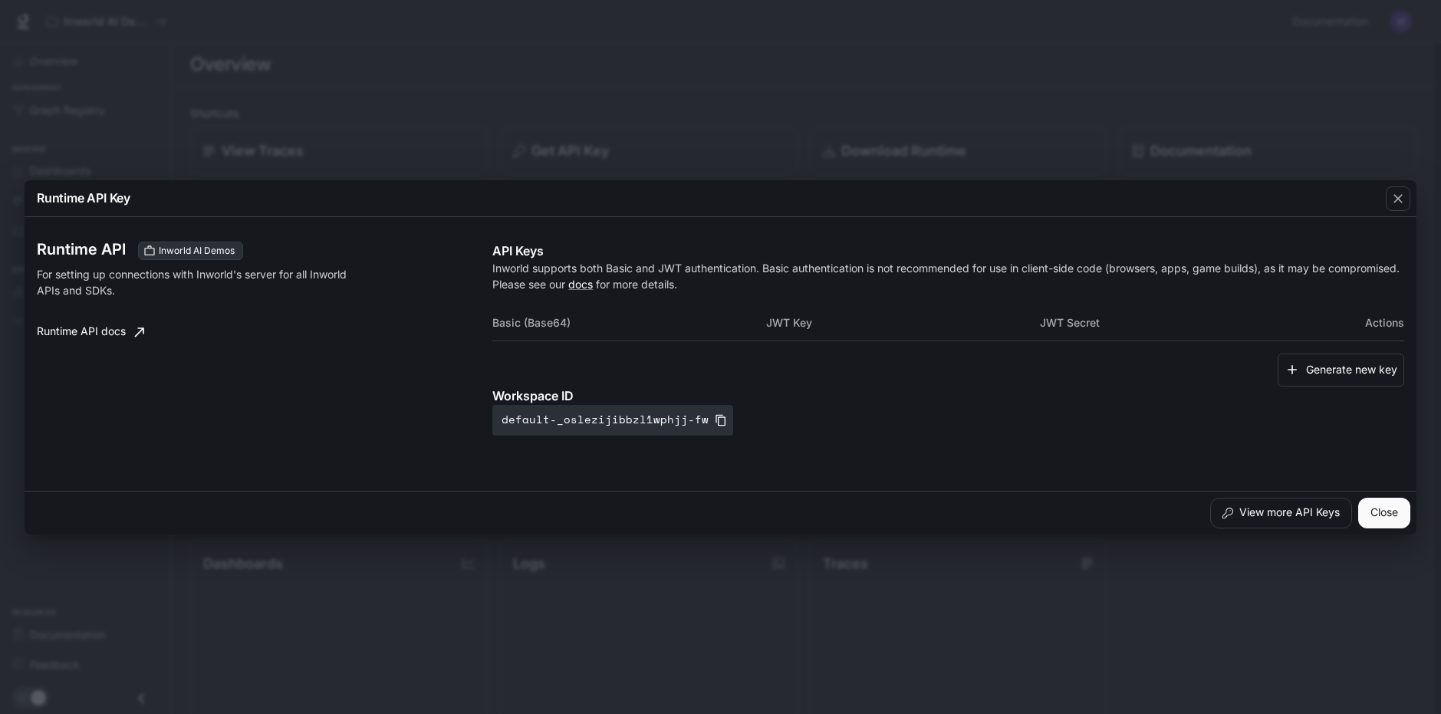
drag, startPoint x: 1397, startPoint y: 203, endPoint x: 1354, endPoint y: 189, distance: 46.1
click at [1393, 202] on icon "button" at bounding box center [1398, 198] width 15 height 15
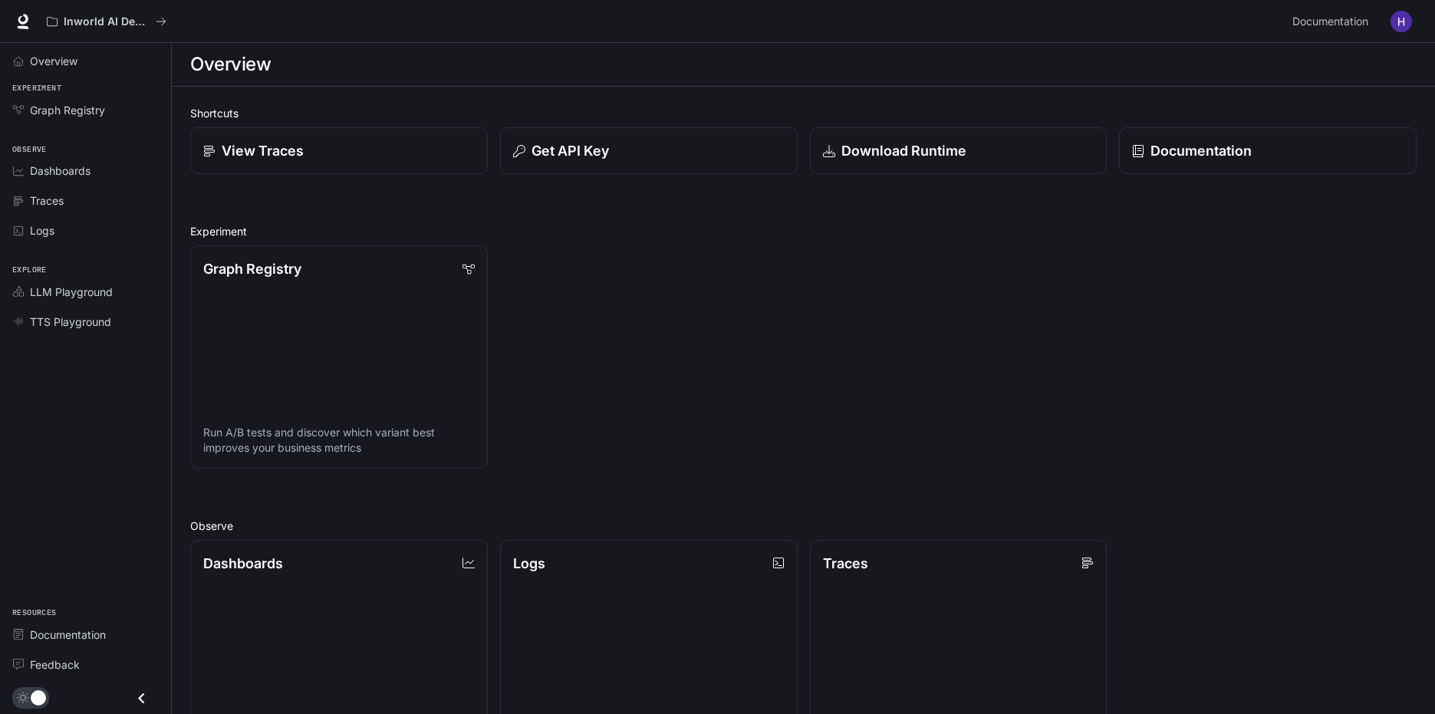
click at [1393, 16] on img "button" at bounding box center [1401, 21] width 21 height 21
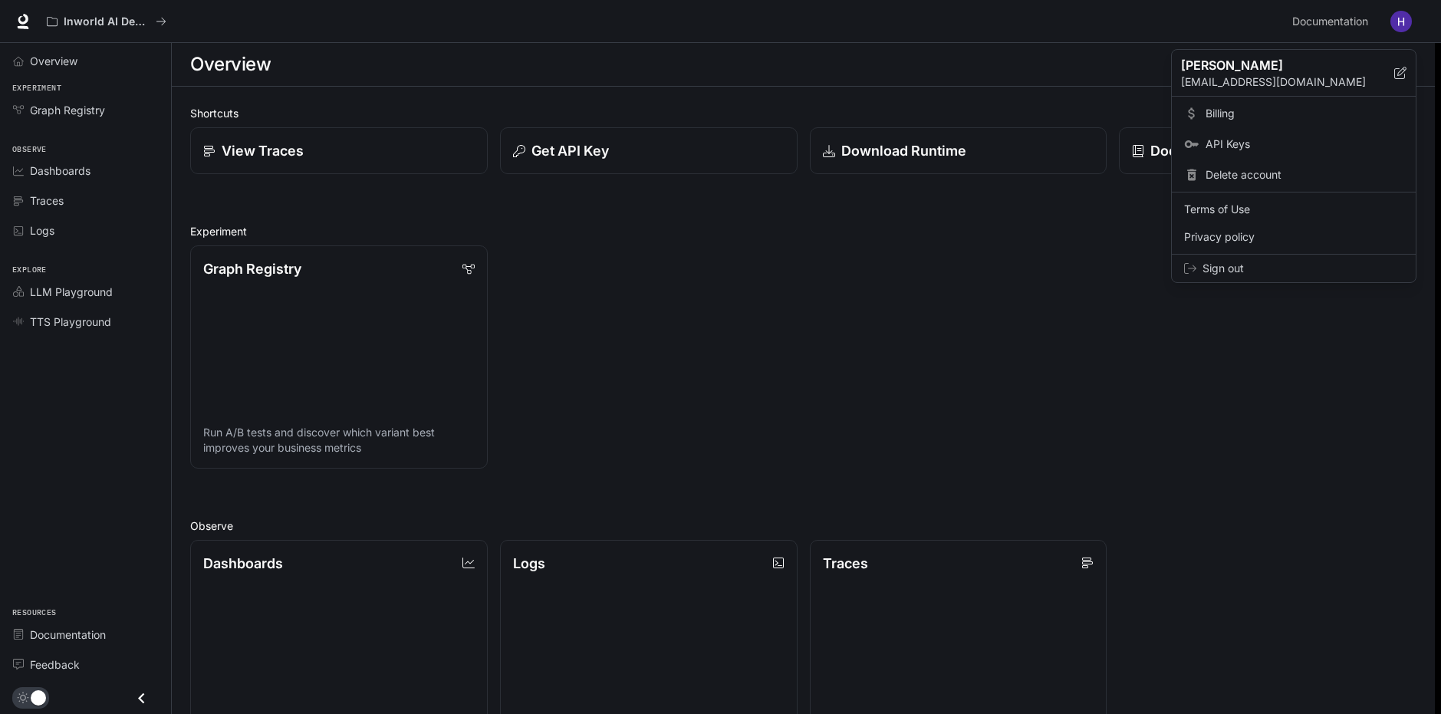
click at [973, 293] on div at bounding box center [720, 357] width 1441 height 714
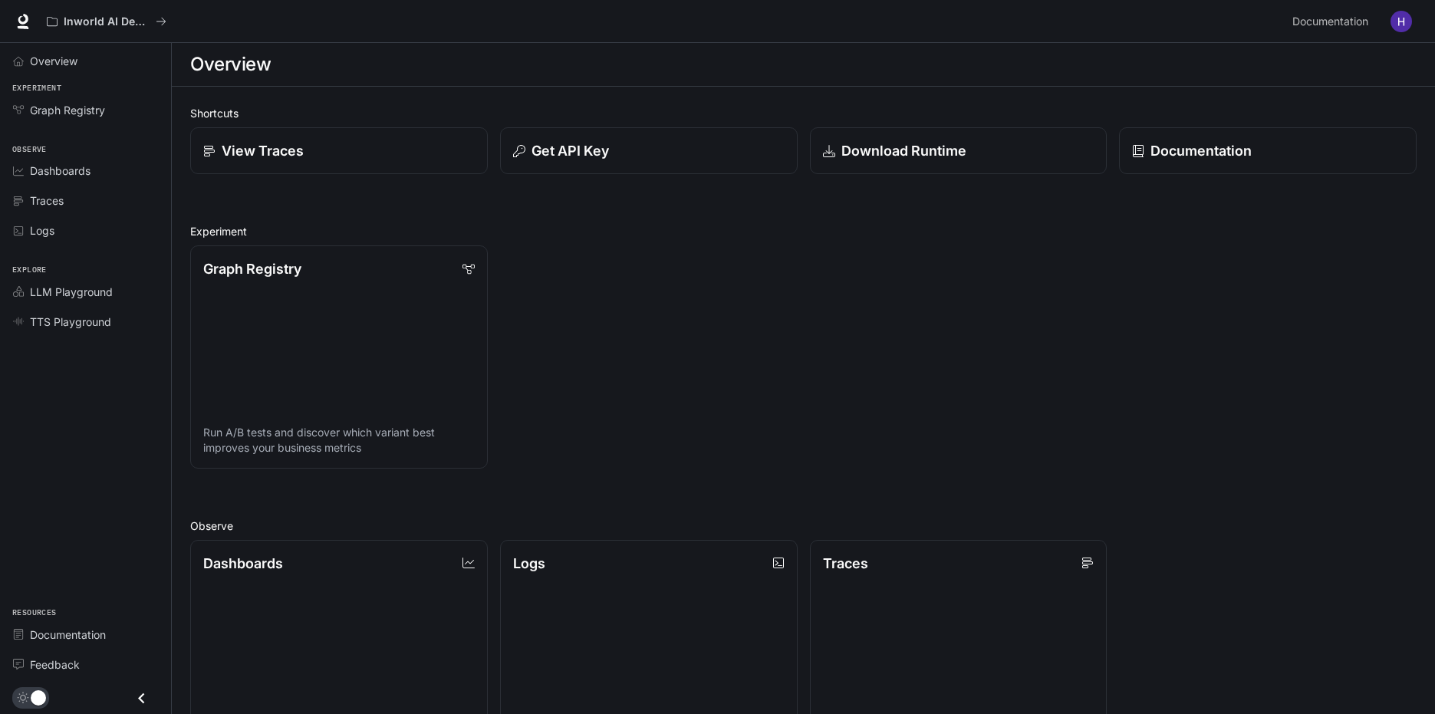
click at [1412, 23] on button "button" at bounding box center [1401, 21] width 31 height 31
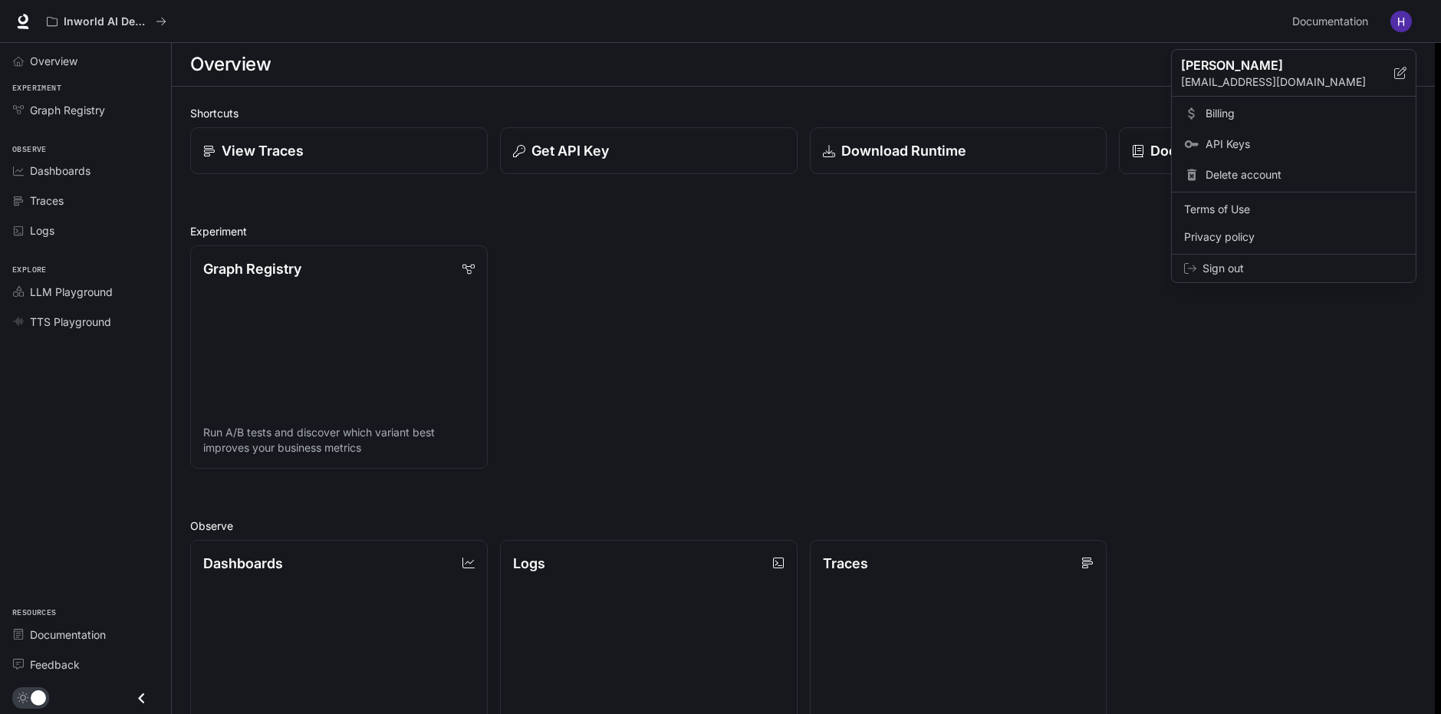
click at [1409, 22] on div at bounding box center [720, 357] width 1441 height 714
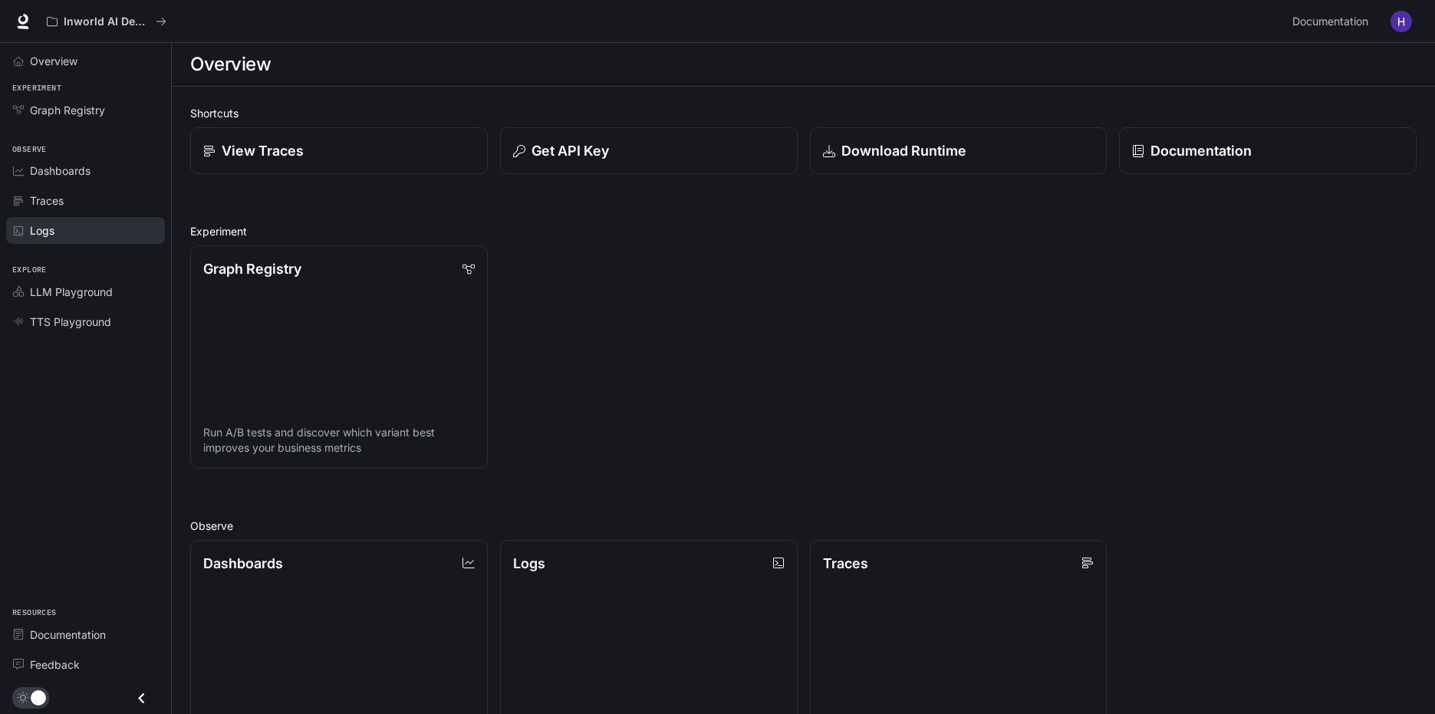
click at [32, 229] on span "Logs" at bounding box center [42, 230] width 25 height 16
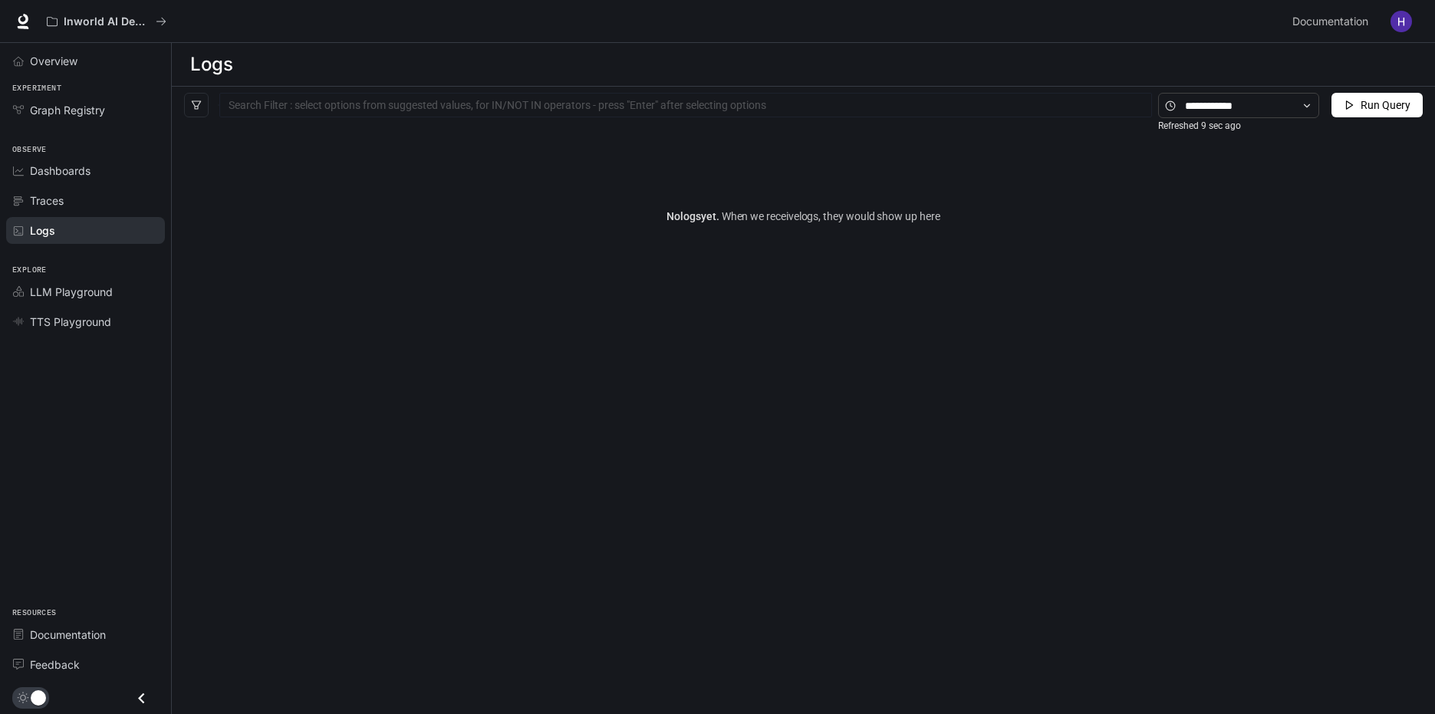
click at [112, 191] on link "Traces" at bounding box center [85, 200] width 159 height 27
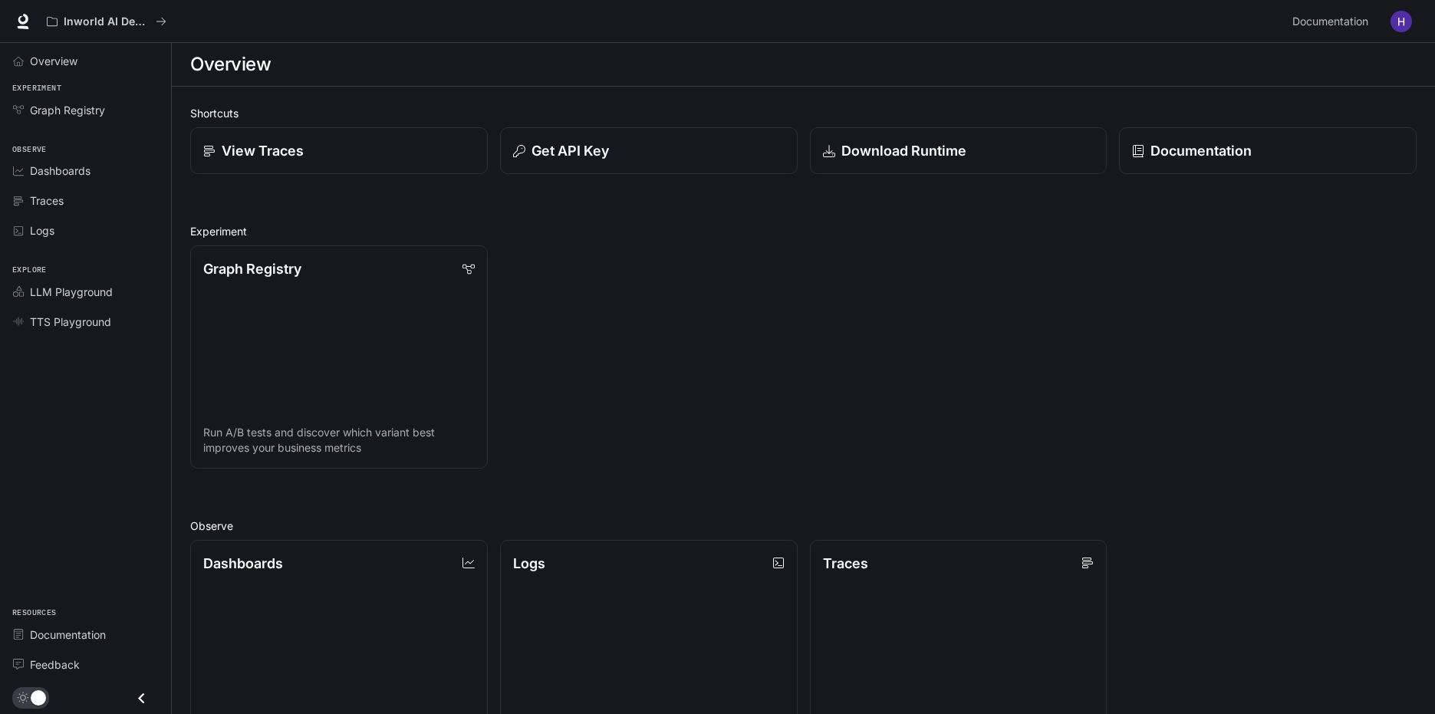
click at [1397, 25] on img "button" at bounding box center [1401, 21] width 21 height 21
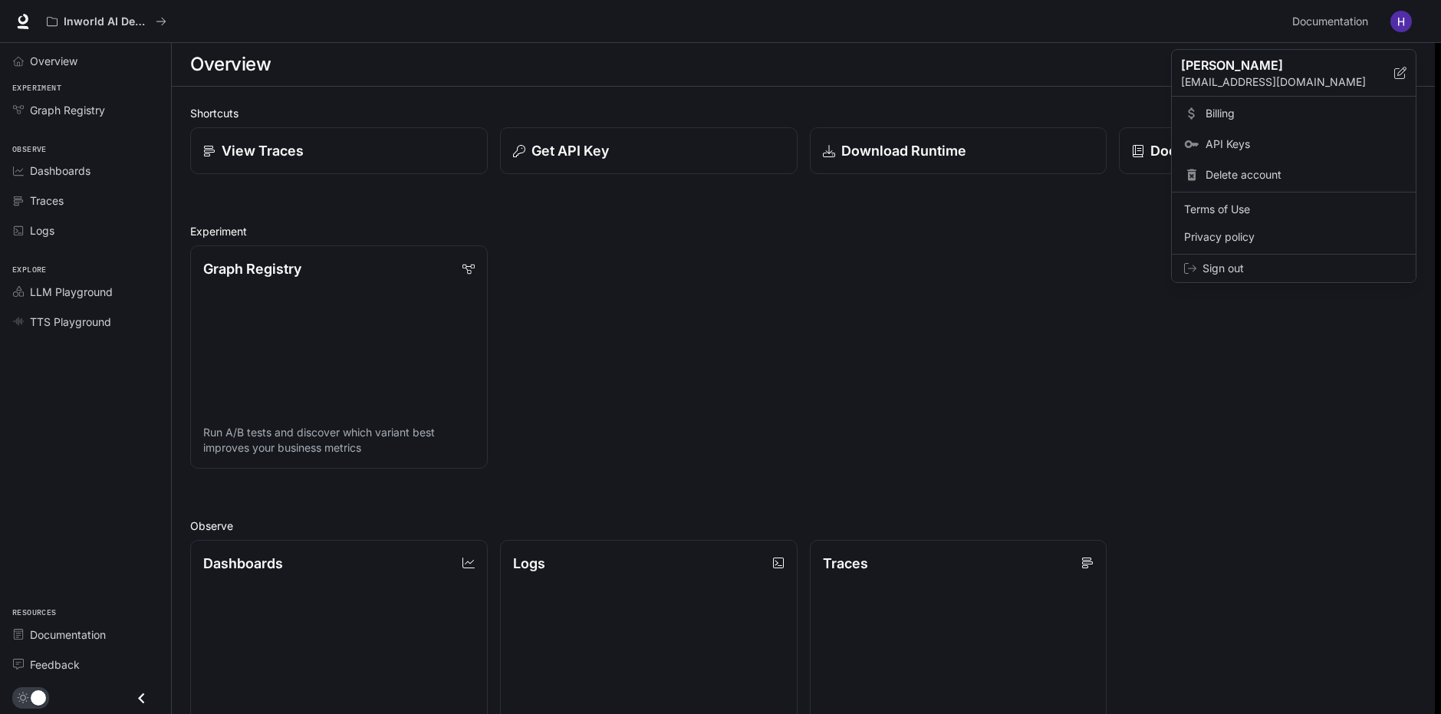
click at [1239, 265] on span "Sign out" at bounding box center [1303, 268] width 201 height 15
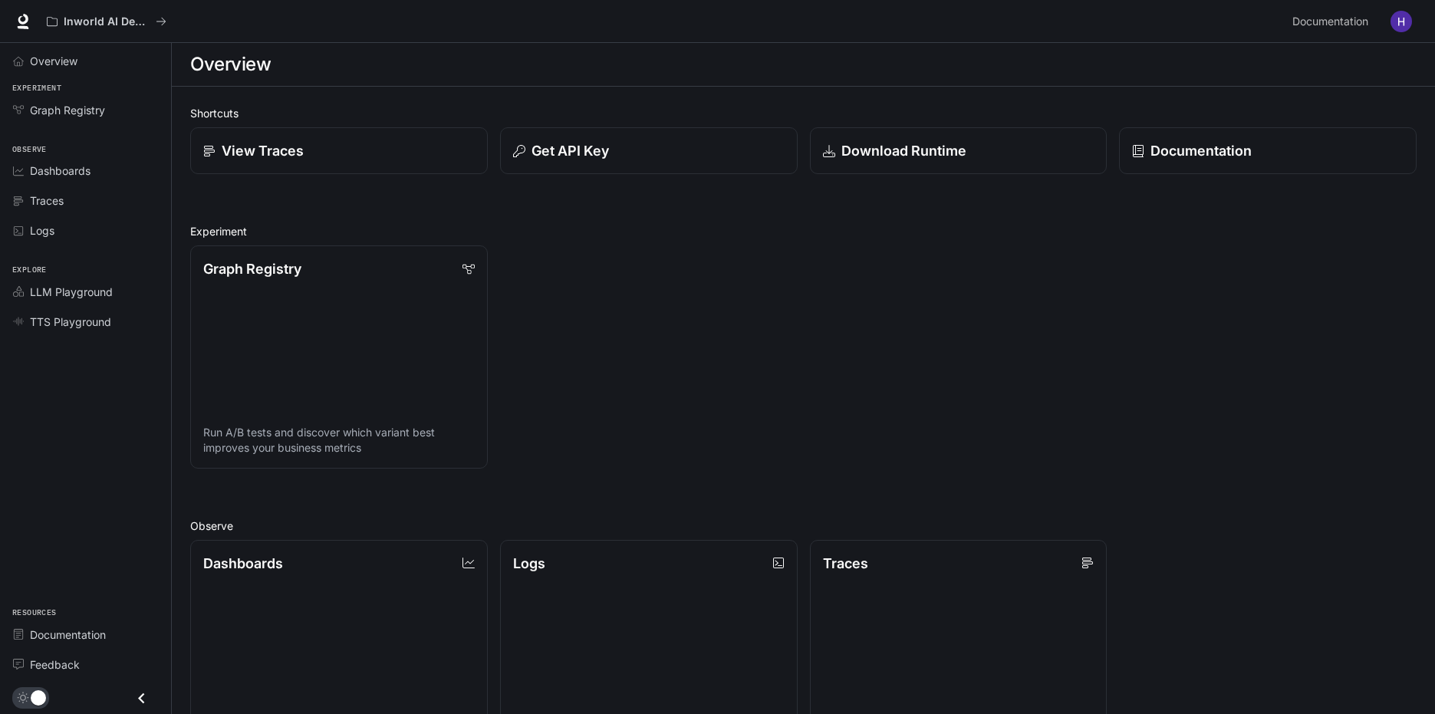
click at [1399, 21] on img "button" at bounding box center [1401, 21] width 21 height 21
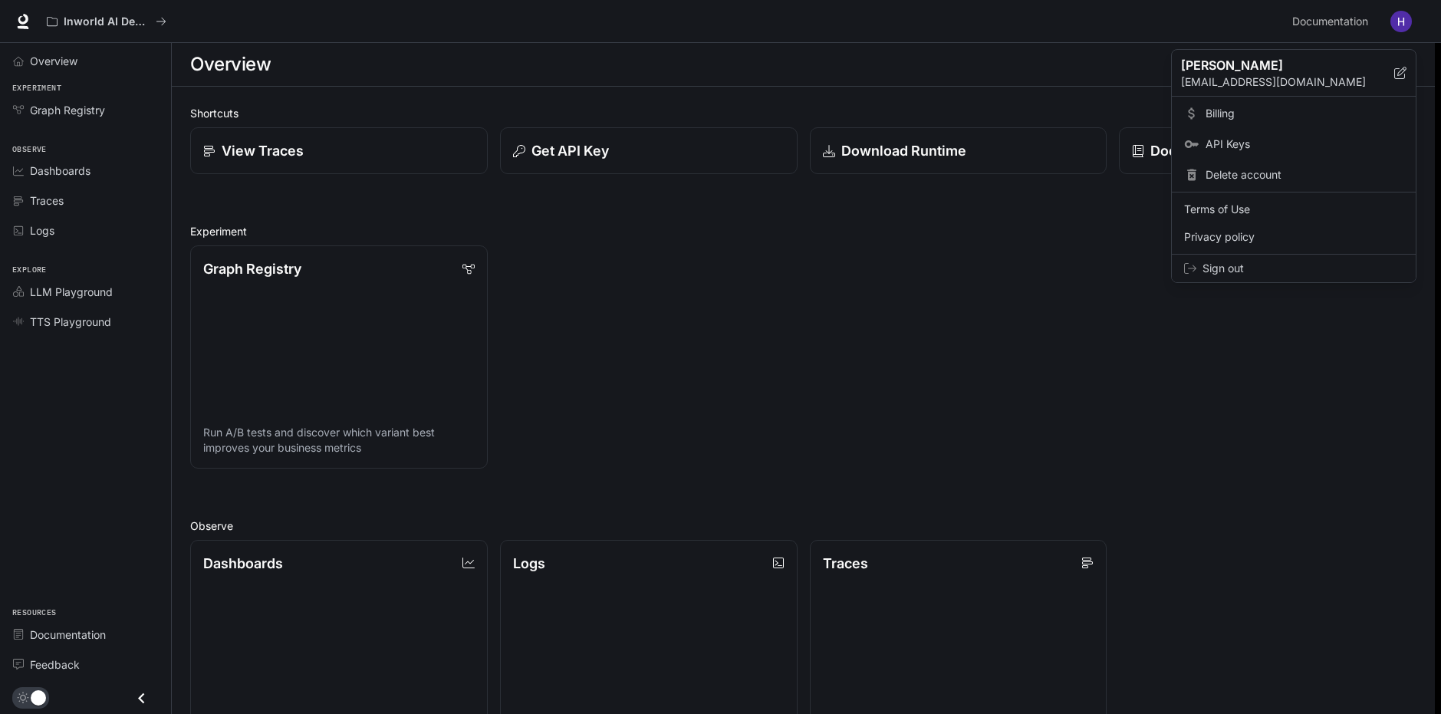
click at [1239, 272] on span "Sign out" at bounding box center [1303, 268] width 201 height 15
